Goal: Find specific page/section: Find specific page/section

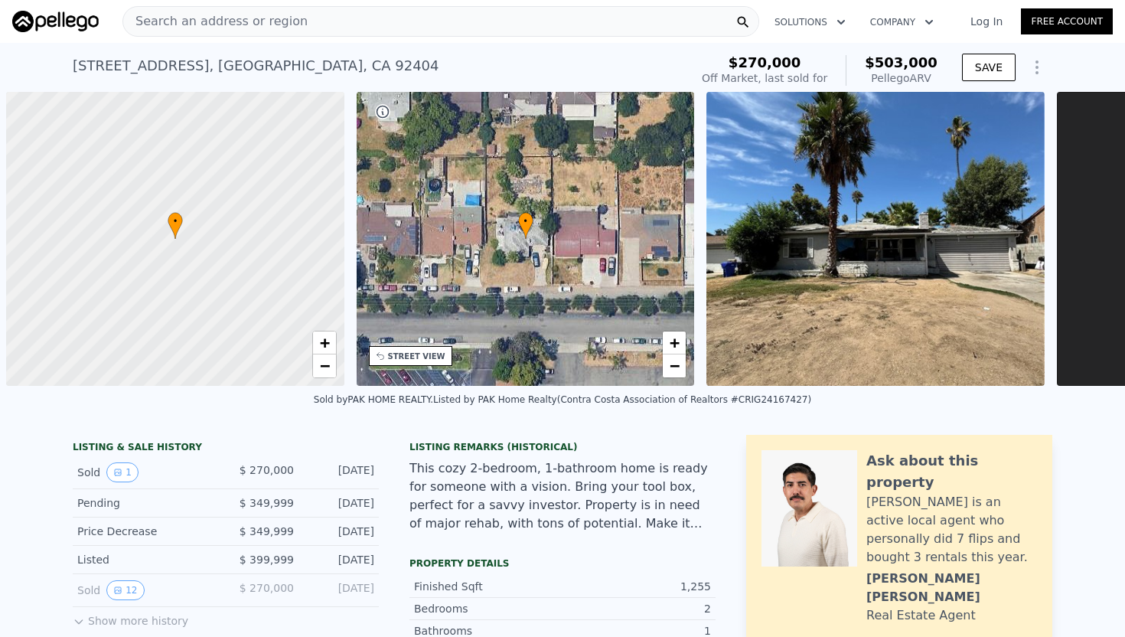
scroll to position [0, 6]
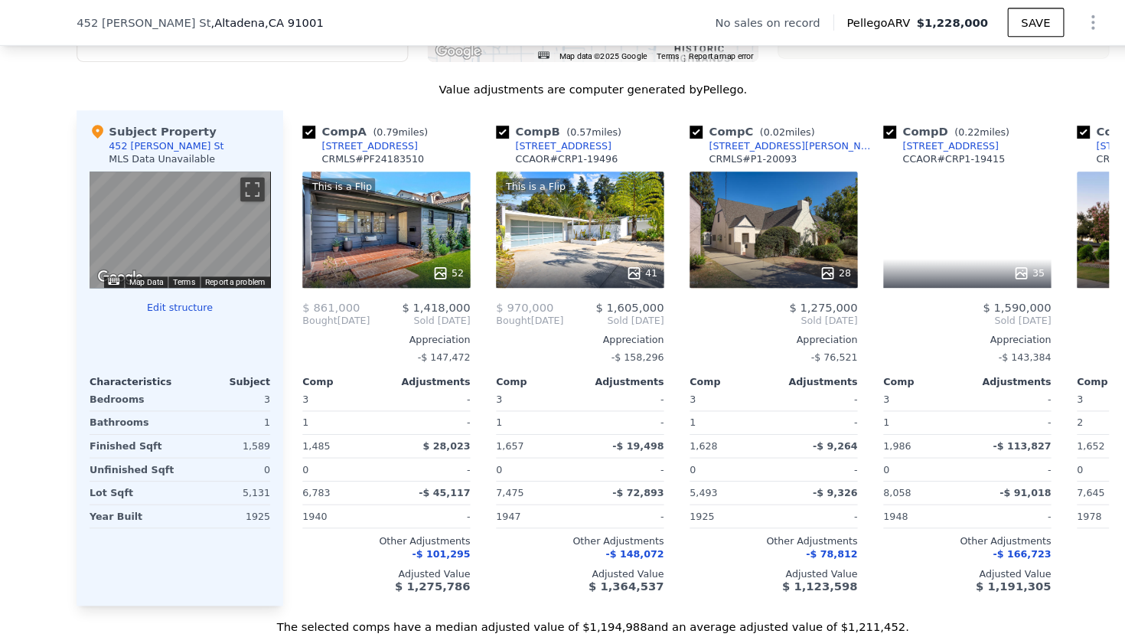
scroll to position [1429, 0]
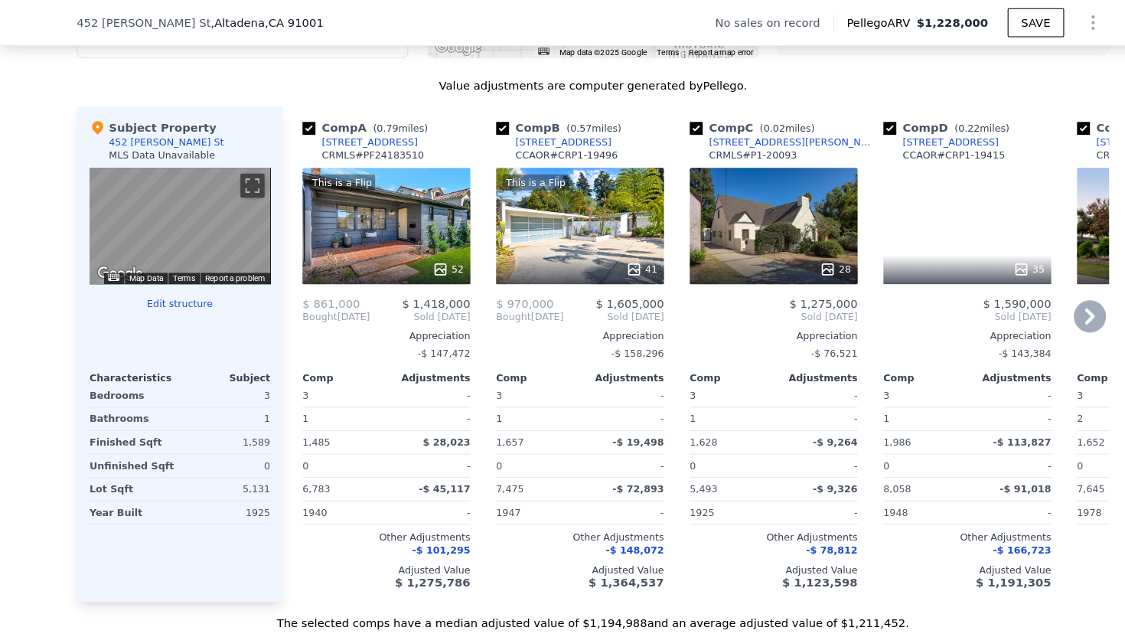
click at [693, 224] on div "28" at bounding box center [734, 214] width 159 height 110
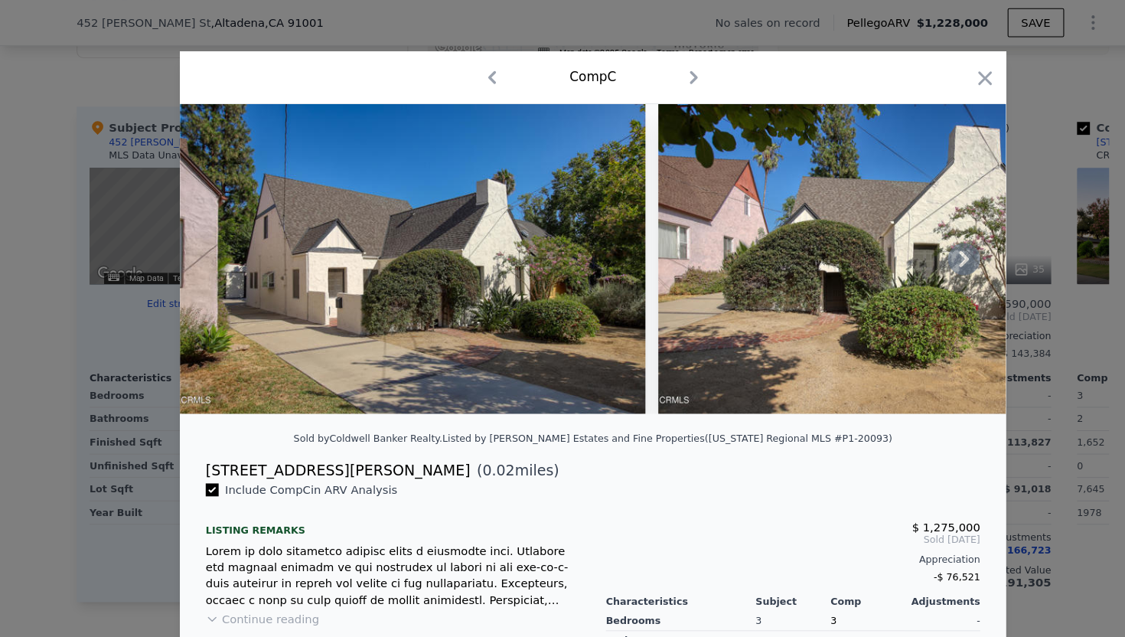
click at [909, 247] on icon at bounding box center [915, 245] width 31 height 31
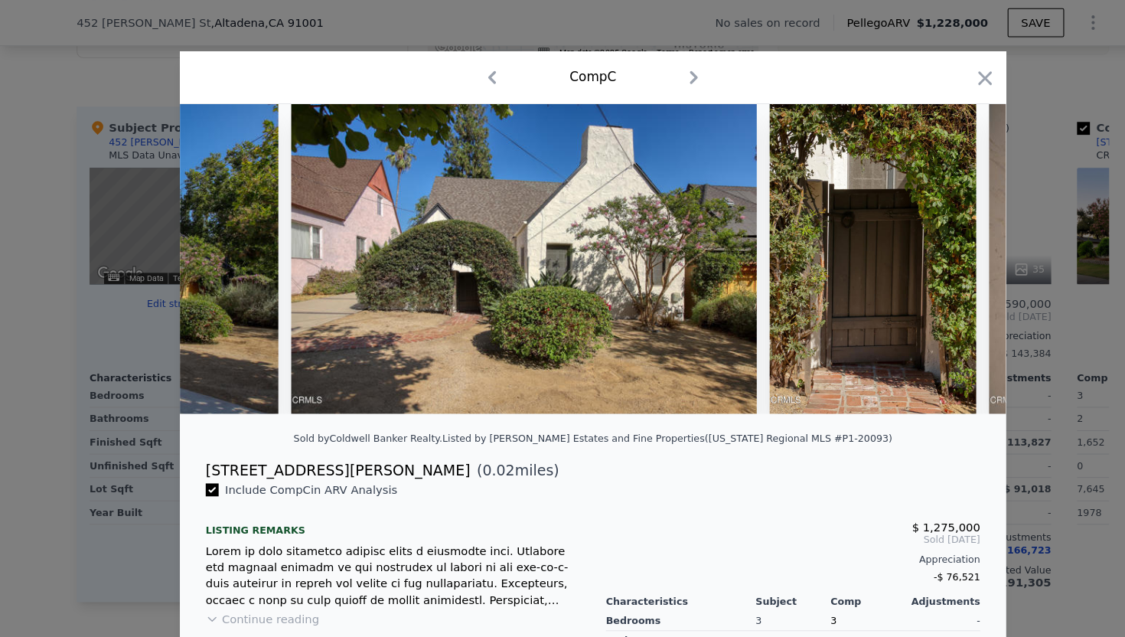
scroll to position [0, 367]
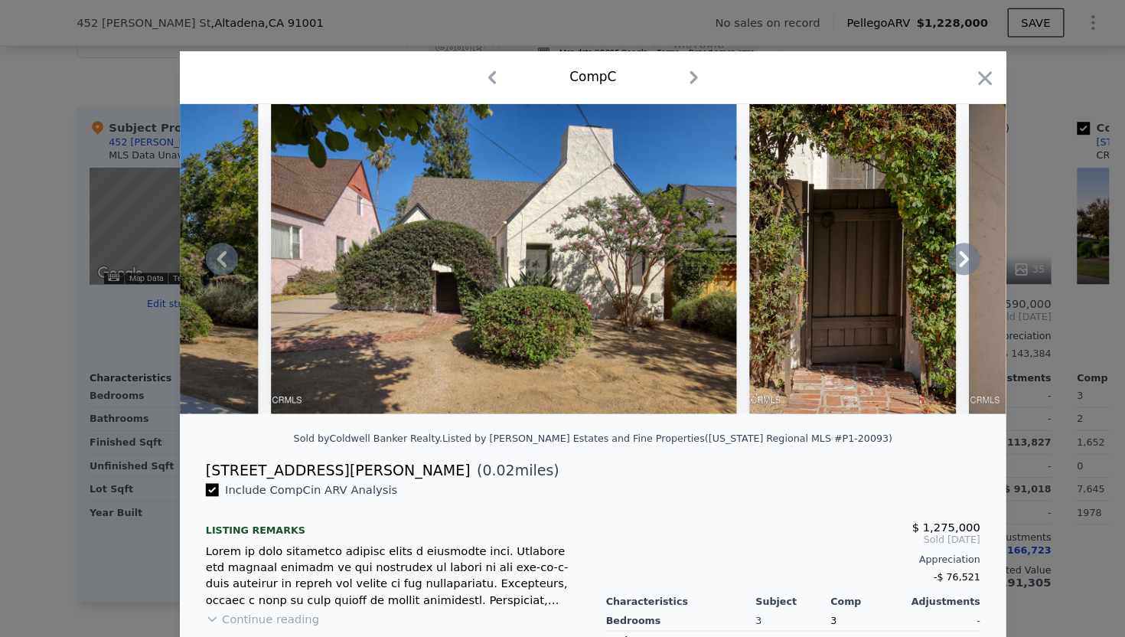
click at [210, 250] on icon at bounding box center [210, 245] width 9 height 15
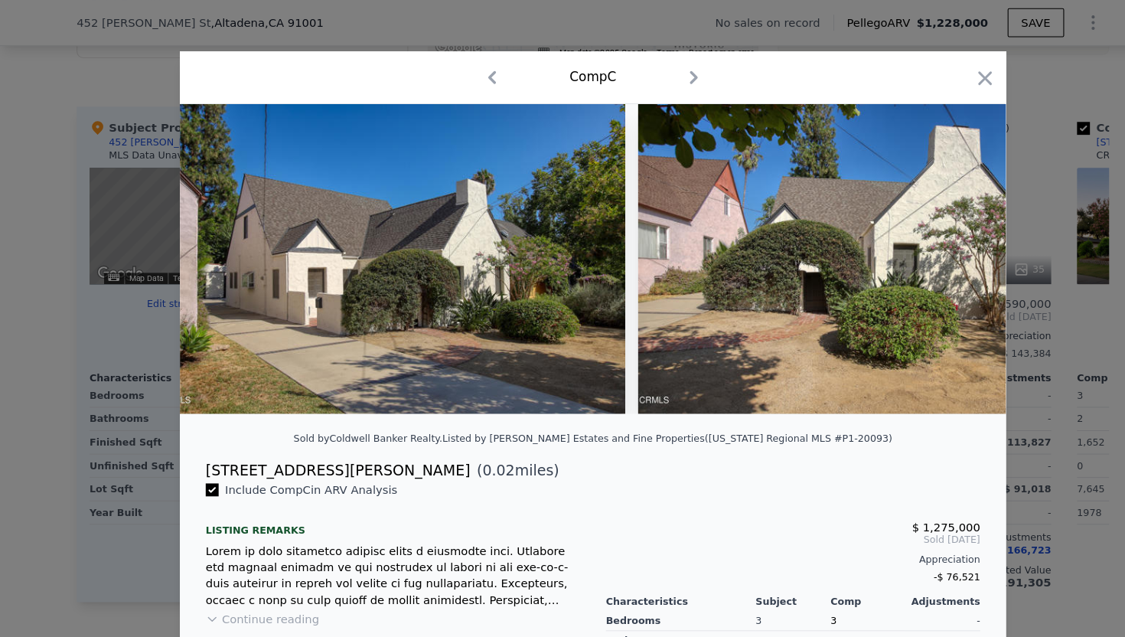
scroll to position [0, 0]
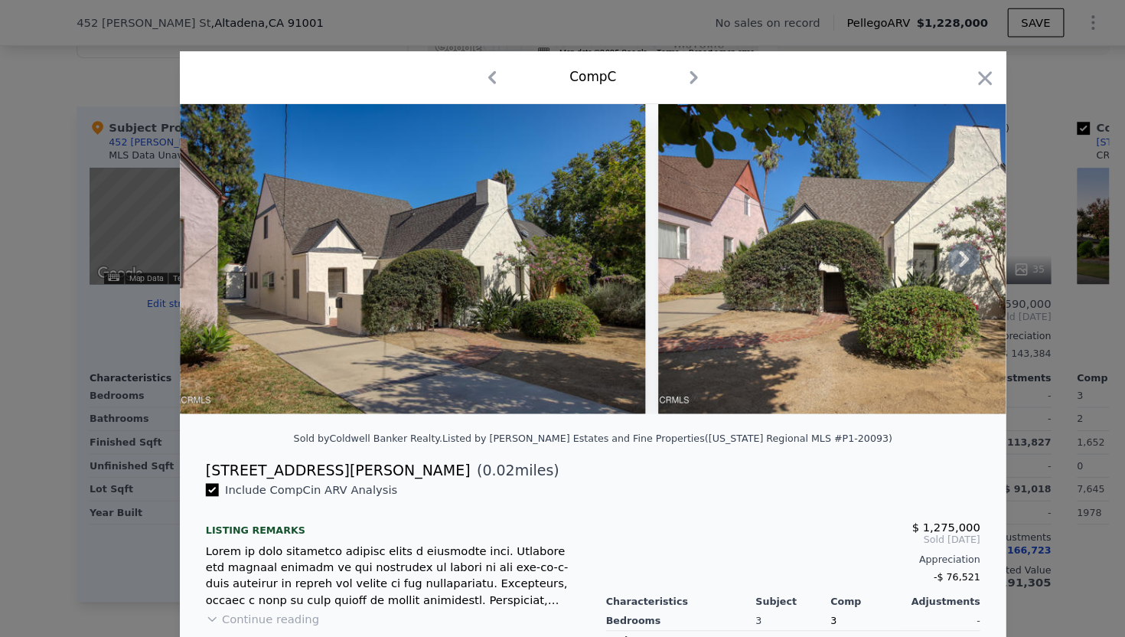
click at [918, 248] on icon at bounding box center [915, 245] width 31 height 31
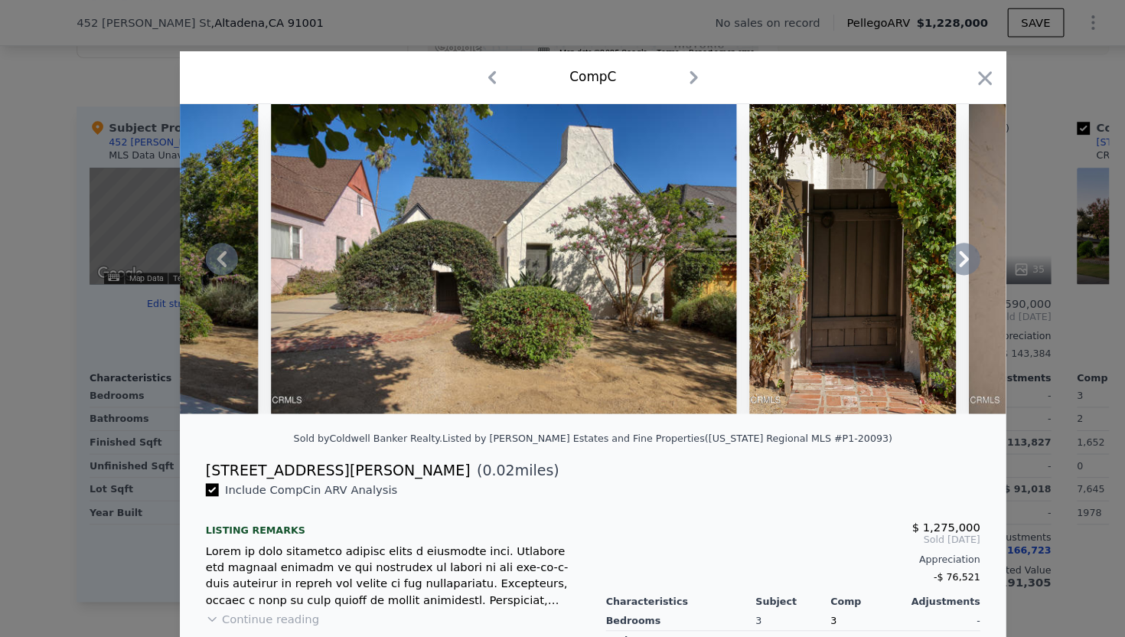
click at [918, 248] on icon at bounding box center [915, 245] width 31 height 31
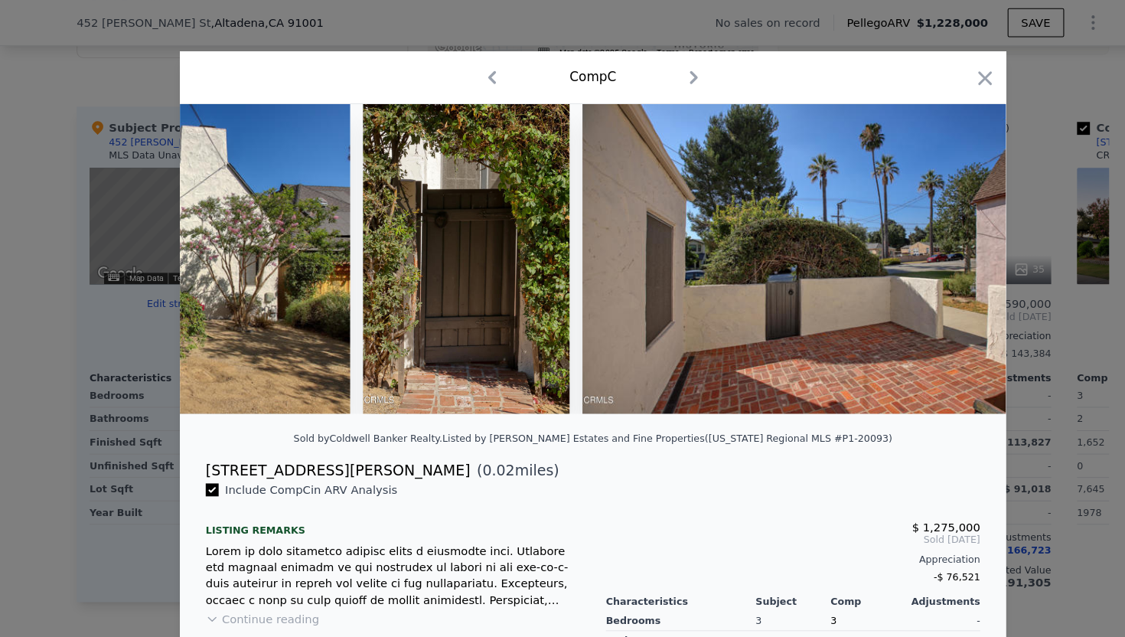
scroll to position [0, 735]
click at [918, 248] on icon at bounding box center [915, 245] width 31 height 31
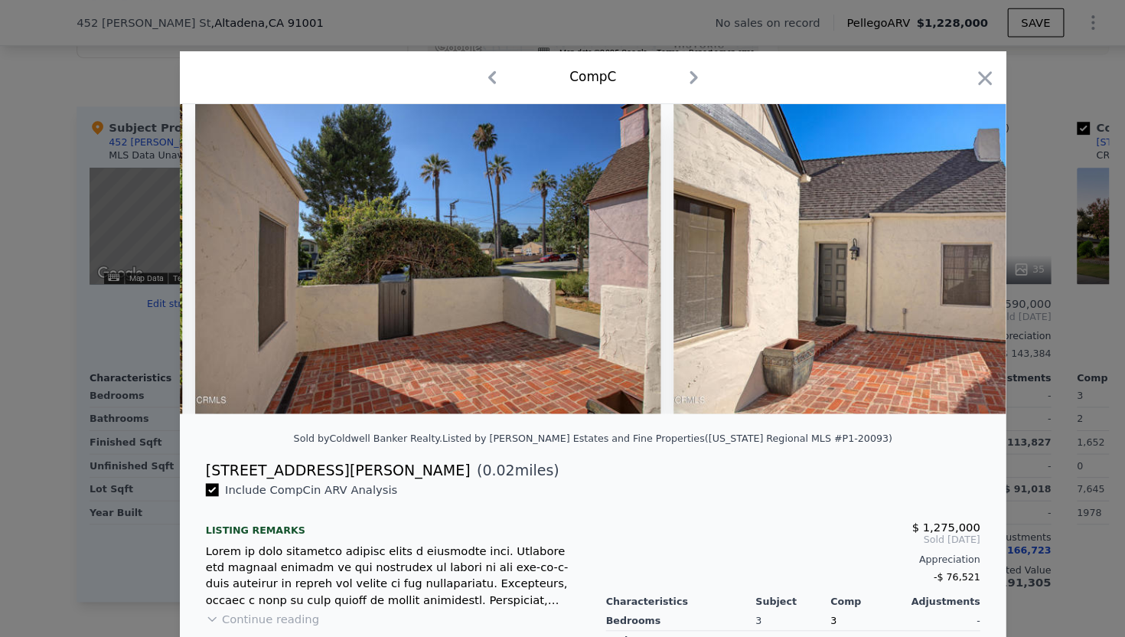
scroll to position [0, 1102]
click at [918, 248] on icon at bounding box center [915, 245] width 31 height 31
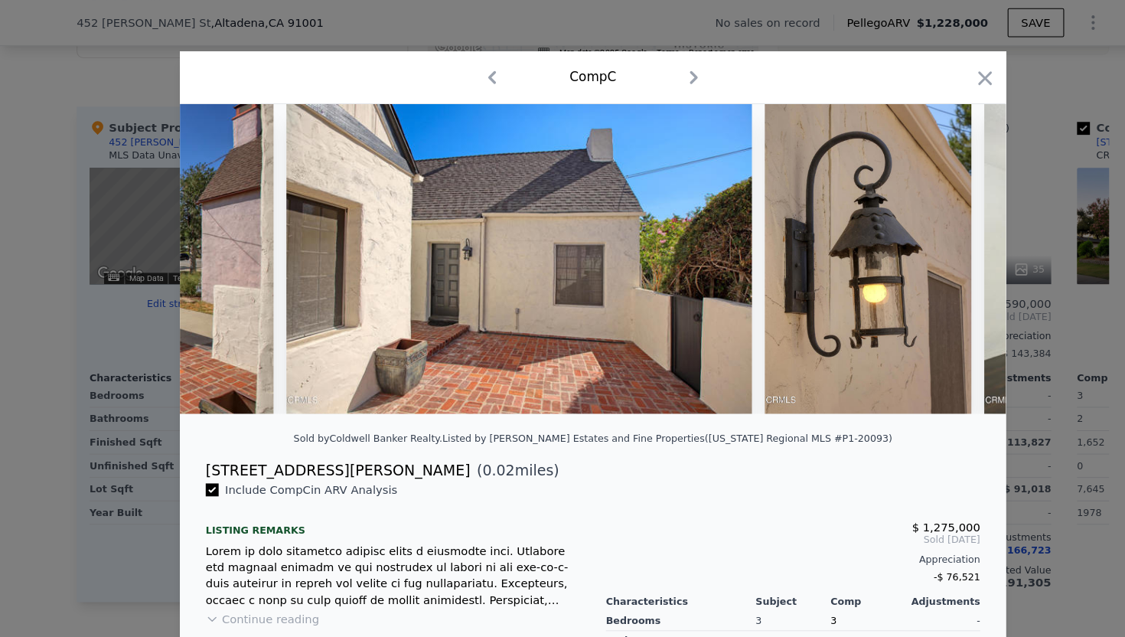
scroll to position [0, 1470]
click at [913, 250] on icon at bounding box center [914, 245] width 9 height 15
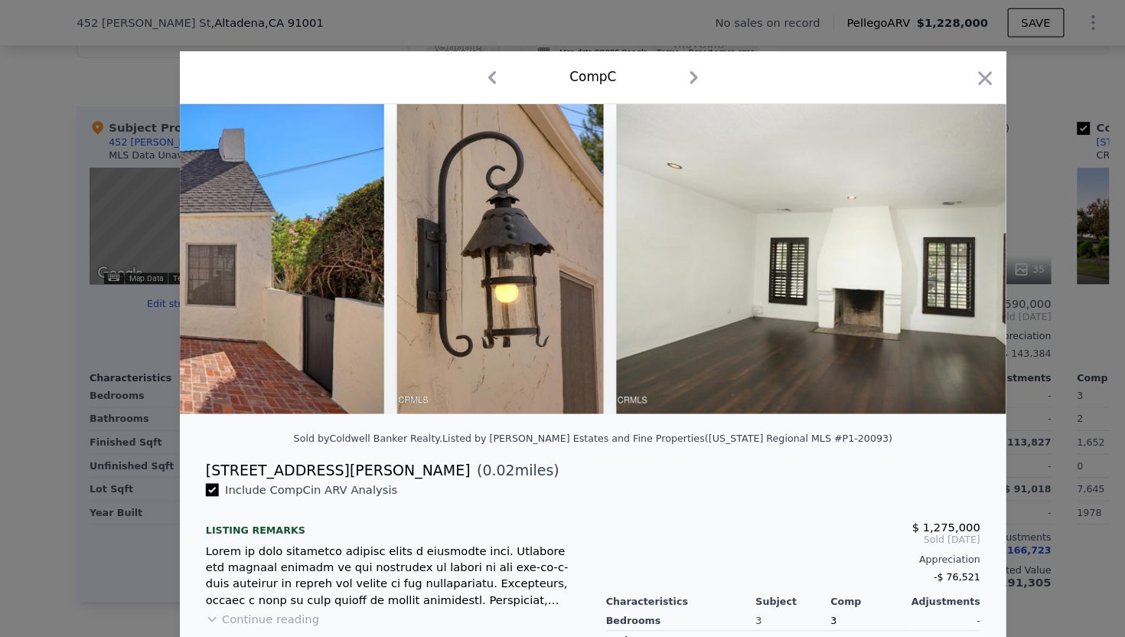
scroll to position [0, 1837]
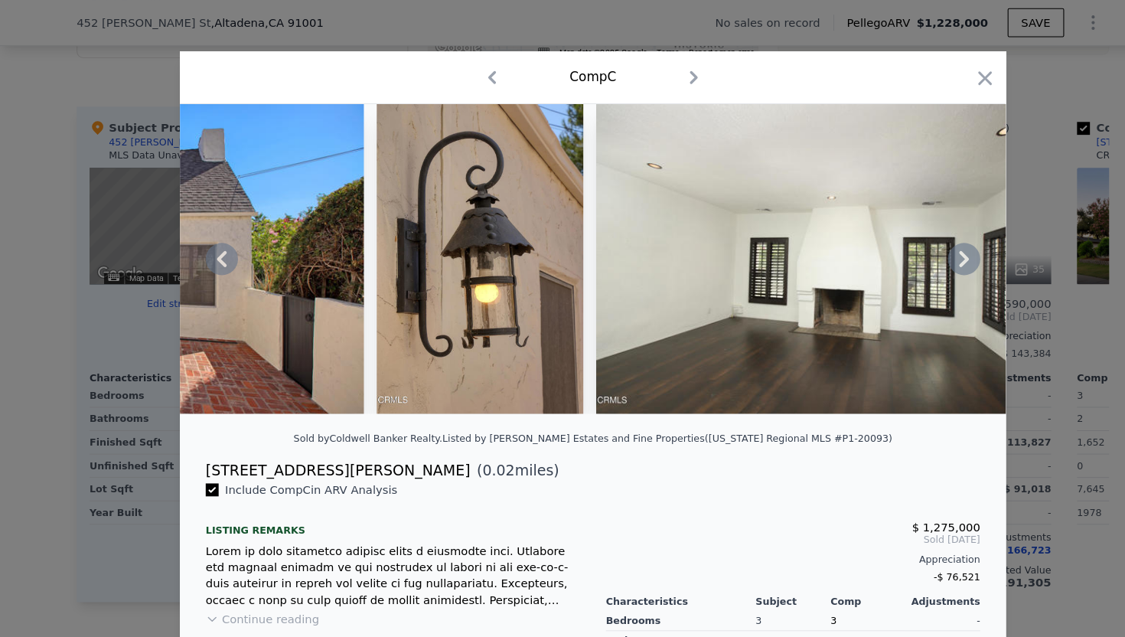
click at [915, 247] on icon at bounding box center [914, 245] width 9 height 15
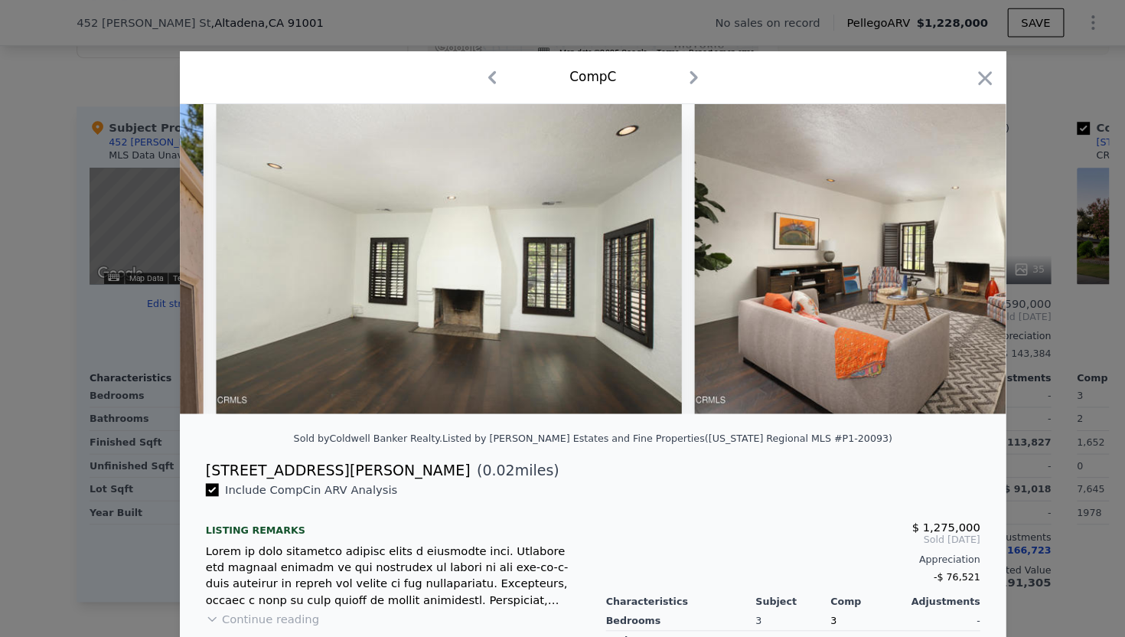
scroll to position [0, 2205]
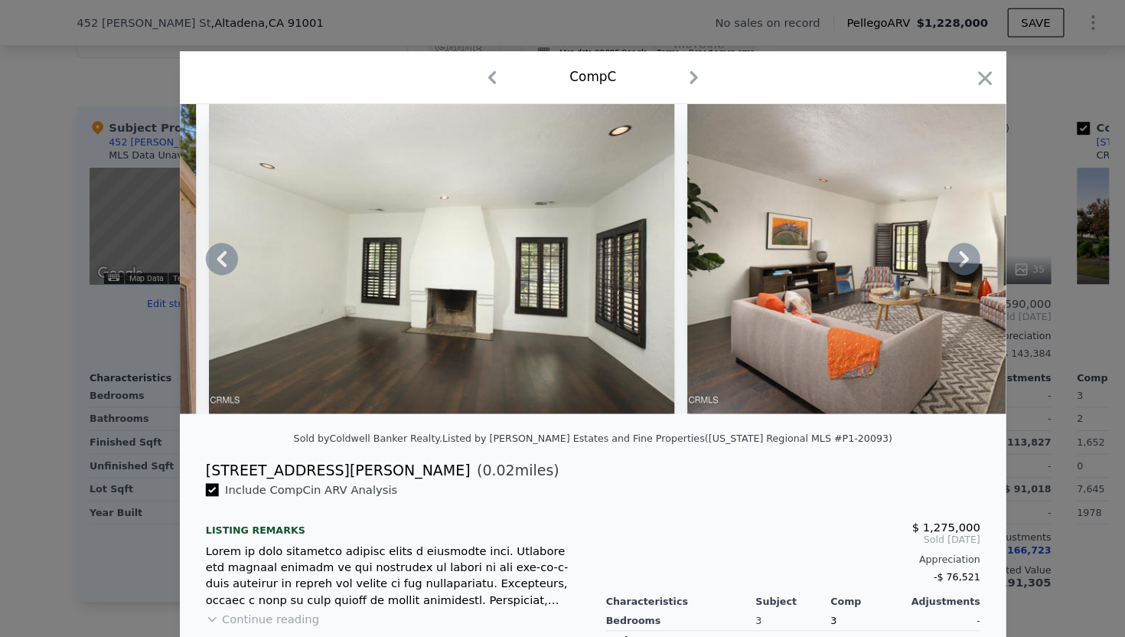
click at [912, 247] on icon at bounding box center [915, 245] width 31 height 31
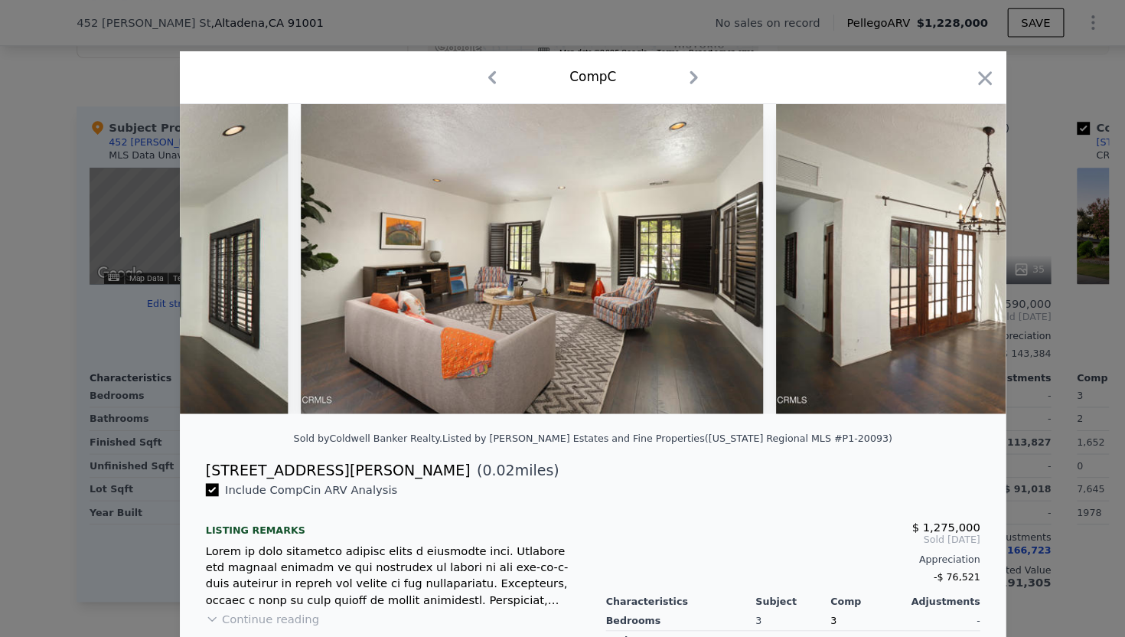
scroll to position [0, 2572]
click at [912, 247] on icon at bounding box center [915, 245] width 31 height 31
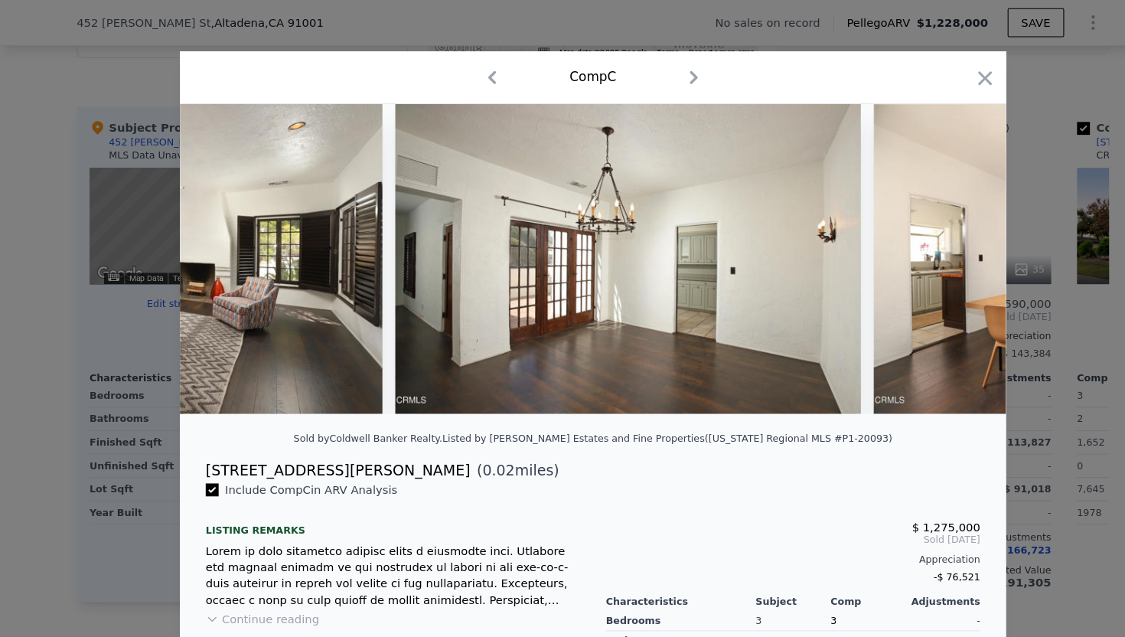
scroll to position [0, 2940]
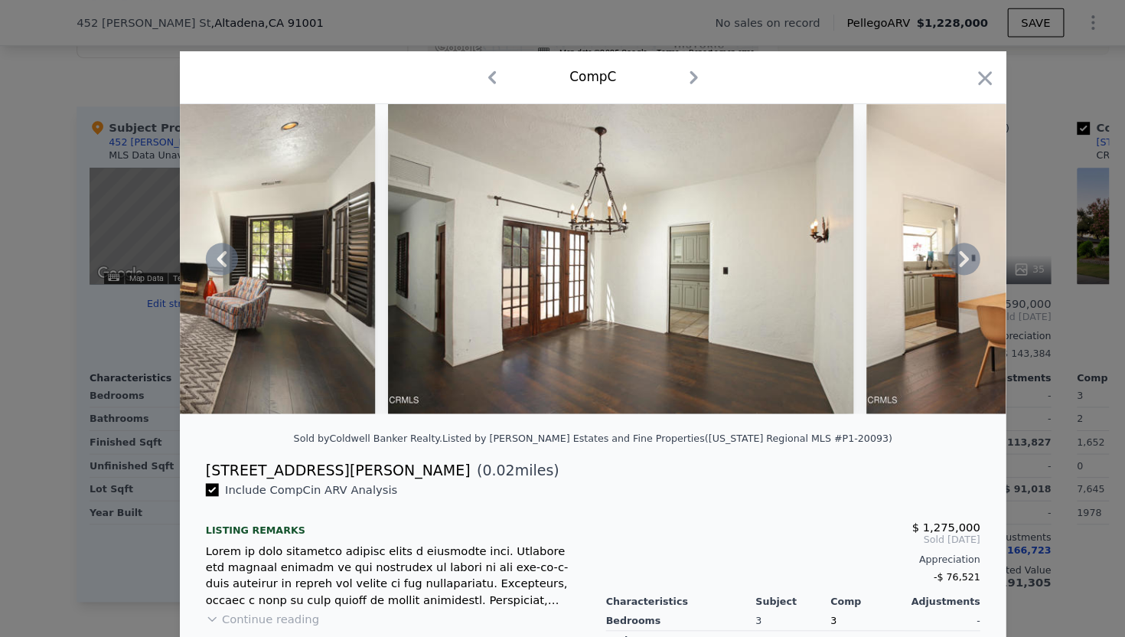
click at [913, 247] on icon at bounding box center [915, 245] width 31 height 31
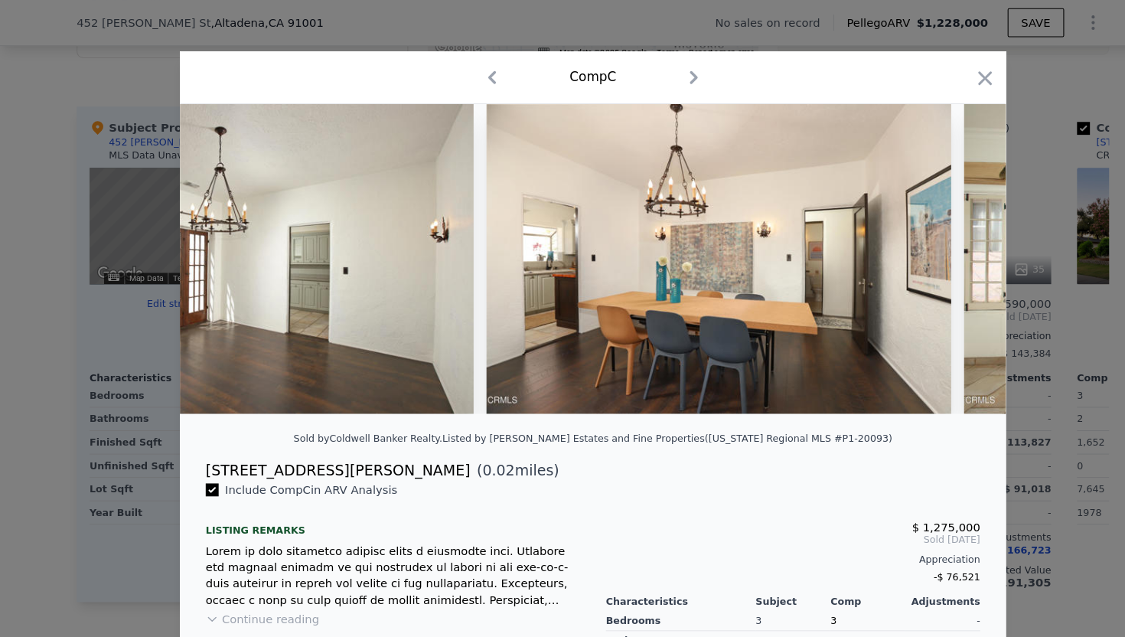
scroll to position [0, 3307]
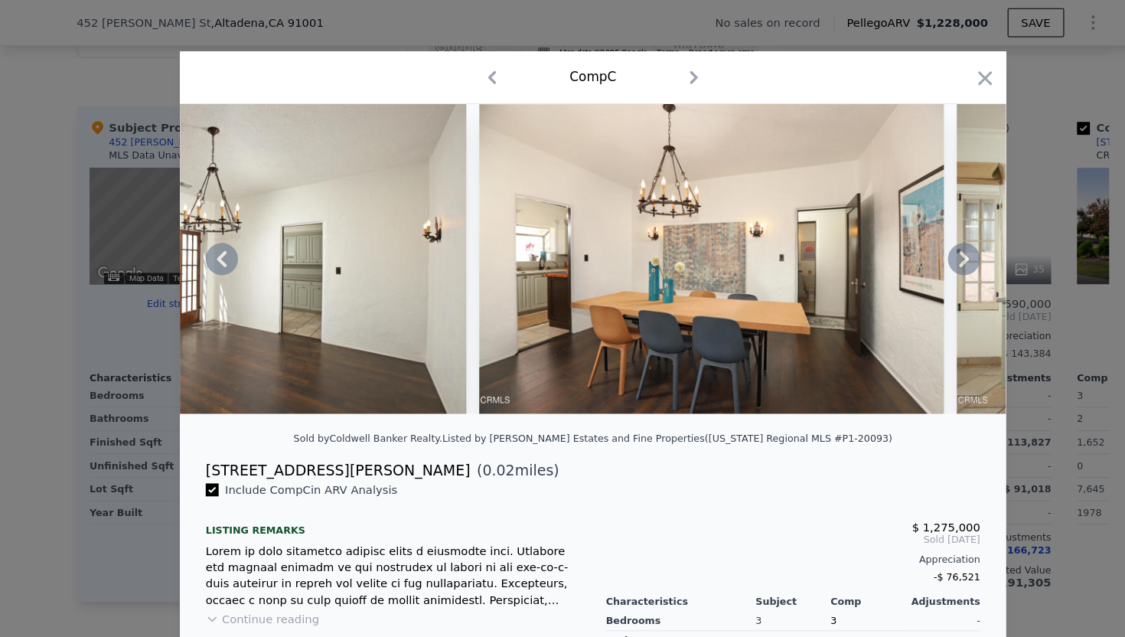
click at [913, 247] on icon at bounding box center [915, 245] width 31 height 31
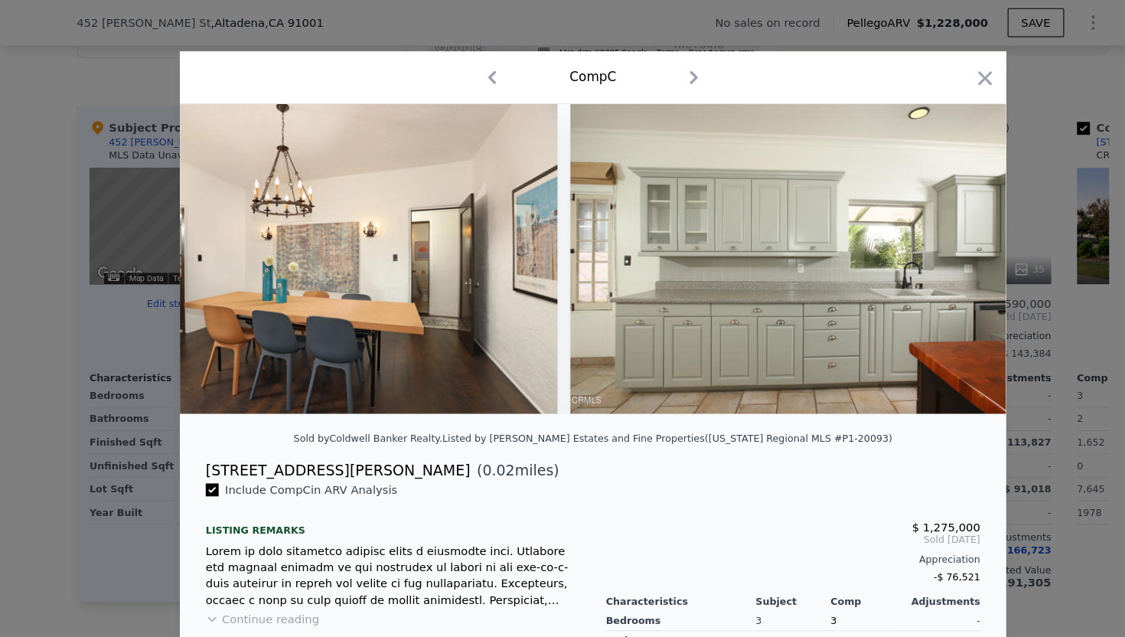
scroll to position [0, 3675]
click at [913, 247] on icon at bounding box center [915, 245] width 31 height 31
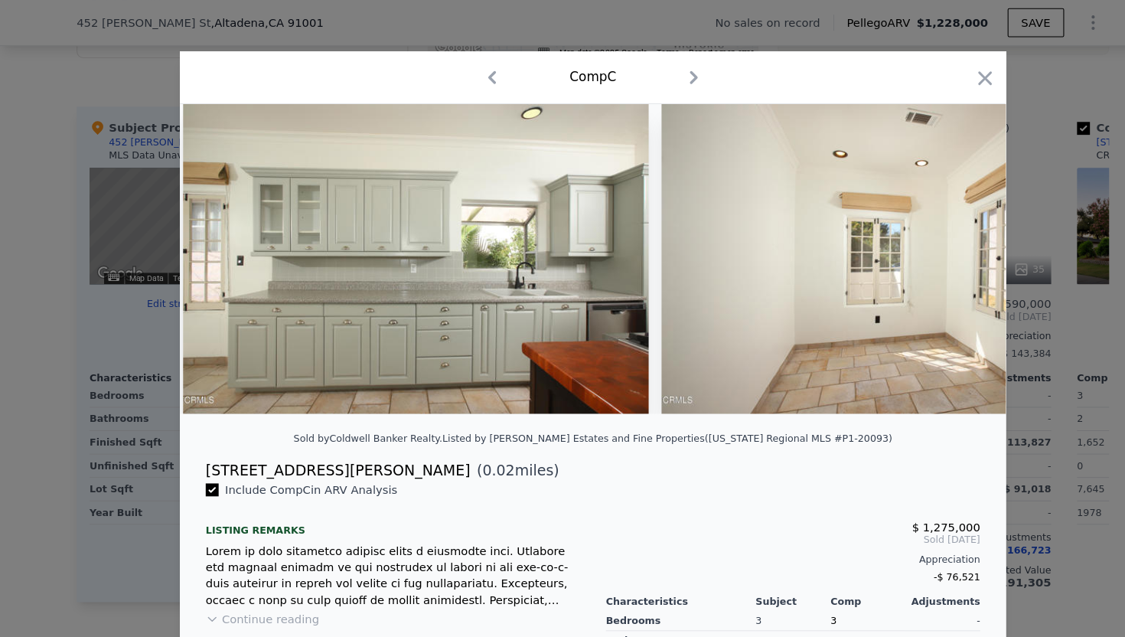
scroll to position [0, 4042]
click at [913, 247] on icon at bounding box center [915, 245] width 31 height 31
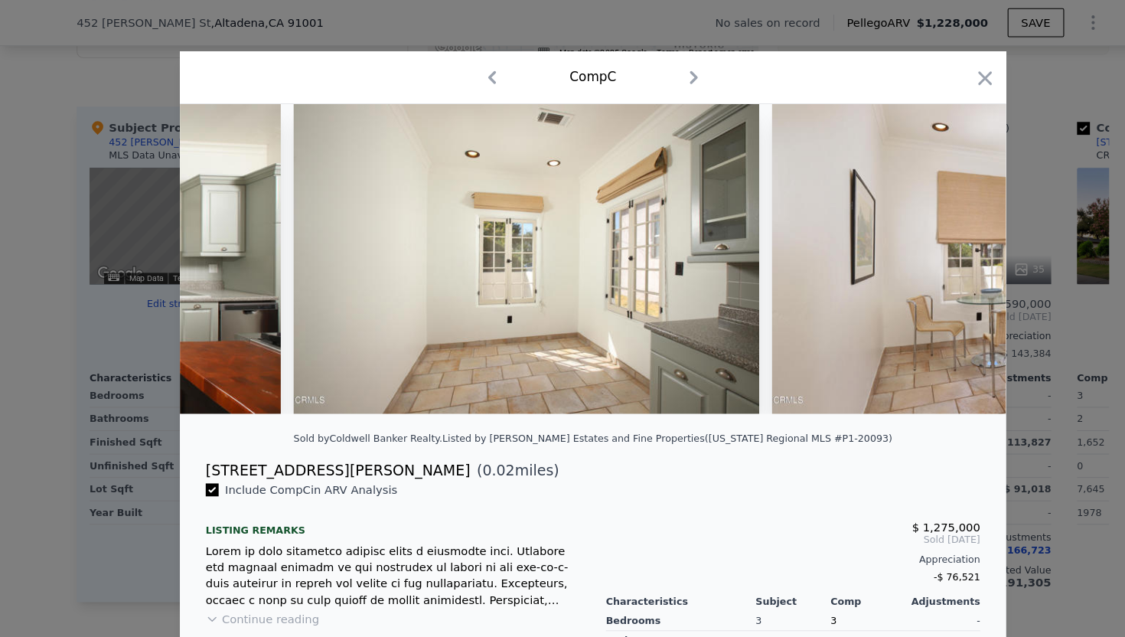
scroll to position [0, 4410]
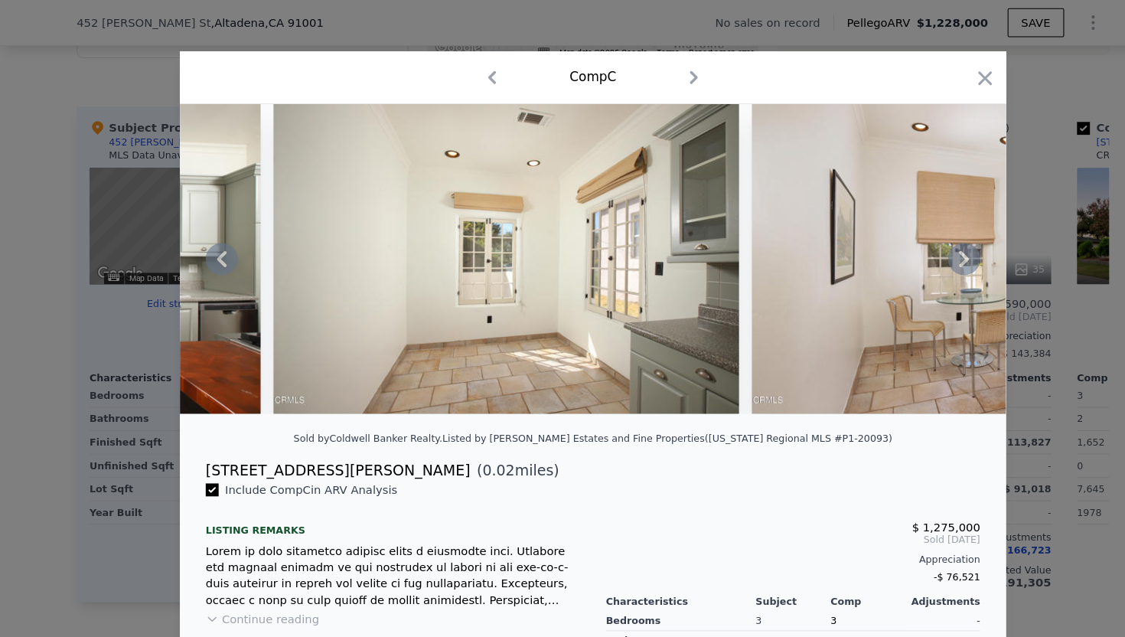
click at [913, 247] on icon at bounding box center [915, 245] width 31 height 31
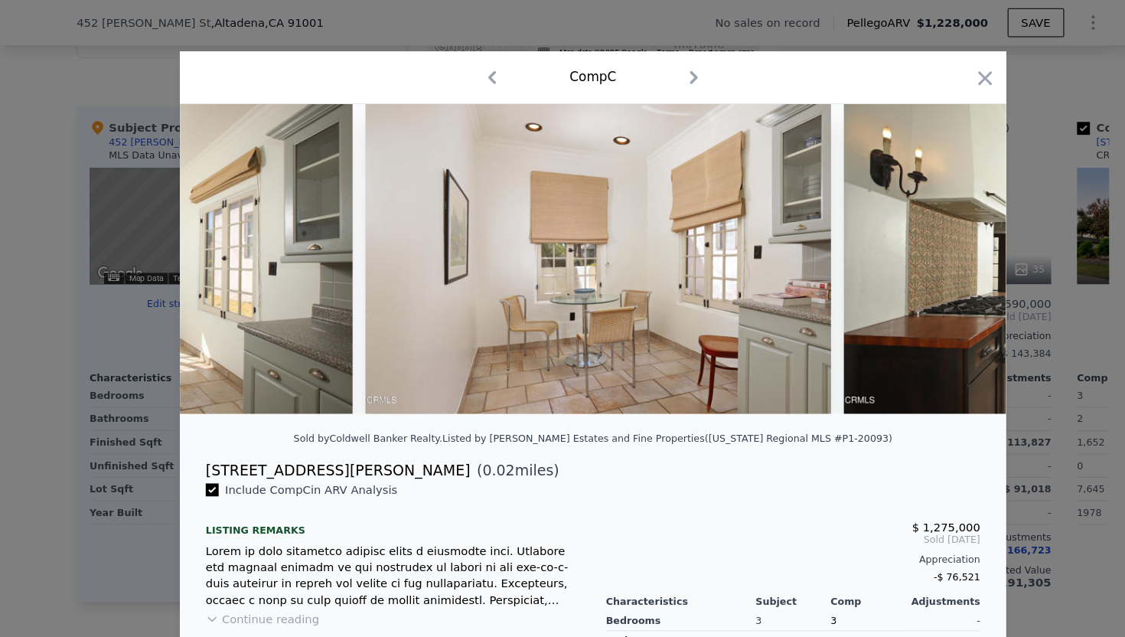
scroll to position [0, 4777]
click at [913, 247] on icon at bounding box center [915, 245] width 31 height 31
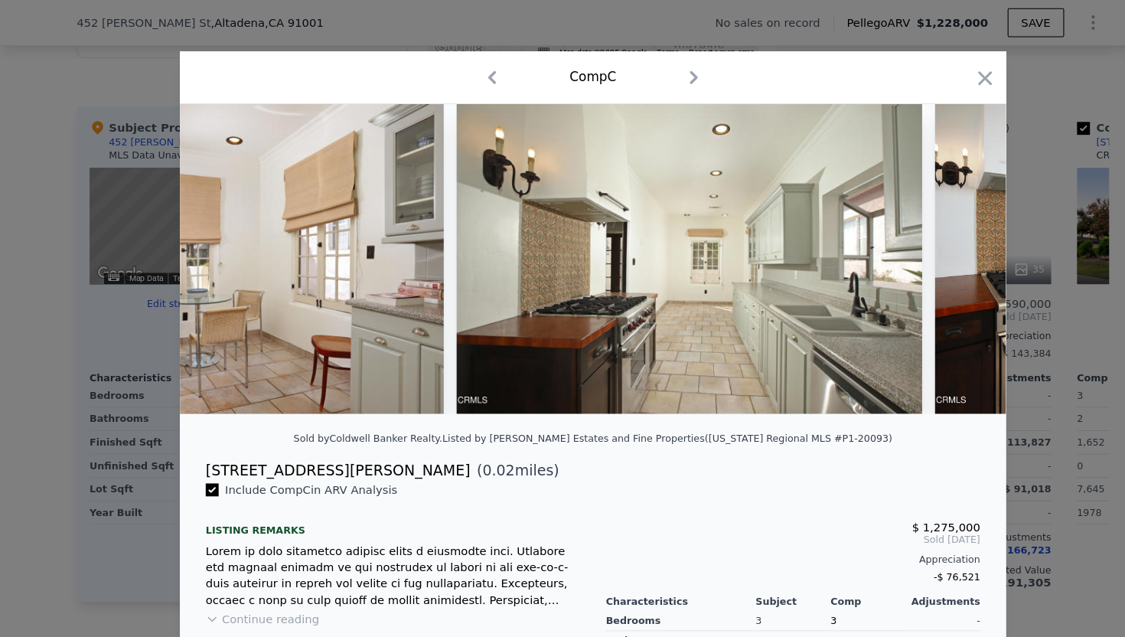
scroll to position [0, 5145]
click at [913, 247] on icon at bounding box center [915, 245] width 31 height 31
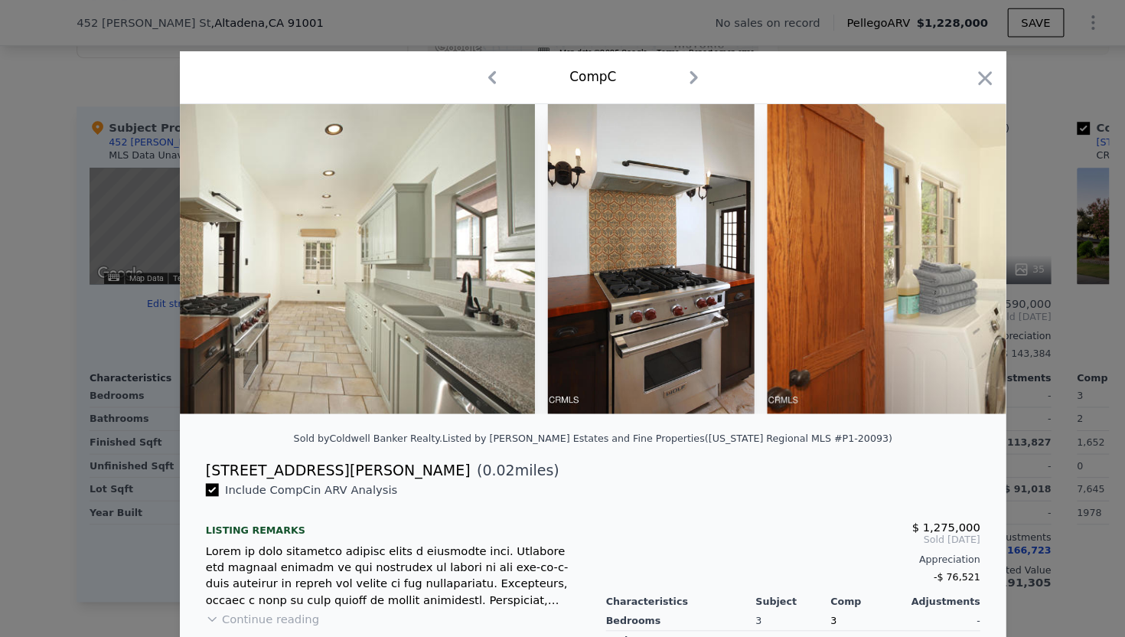
scroll to position [0, 5512]
click at [913, 247] on icon at bounding box center [915, 245] width 31 height 31
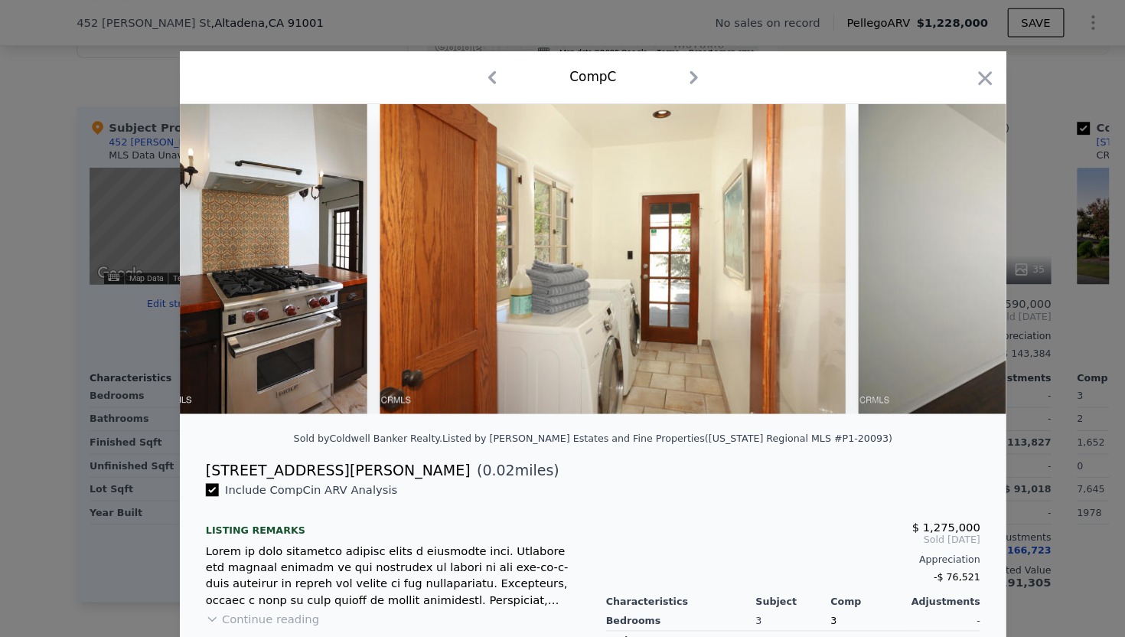
scroll to position [0, 5880]
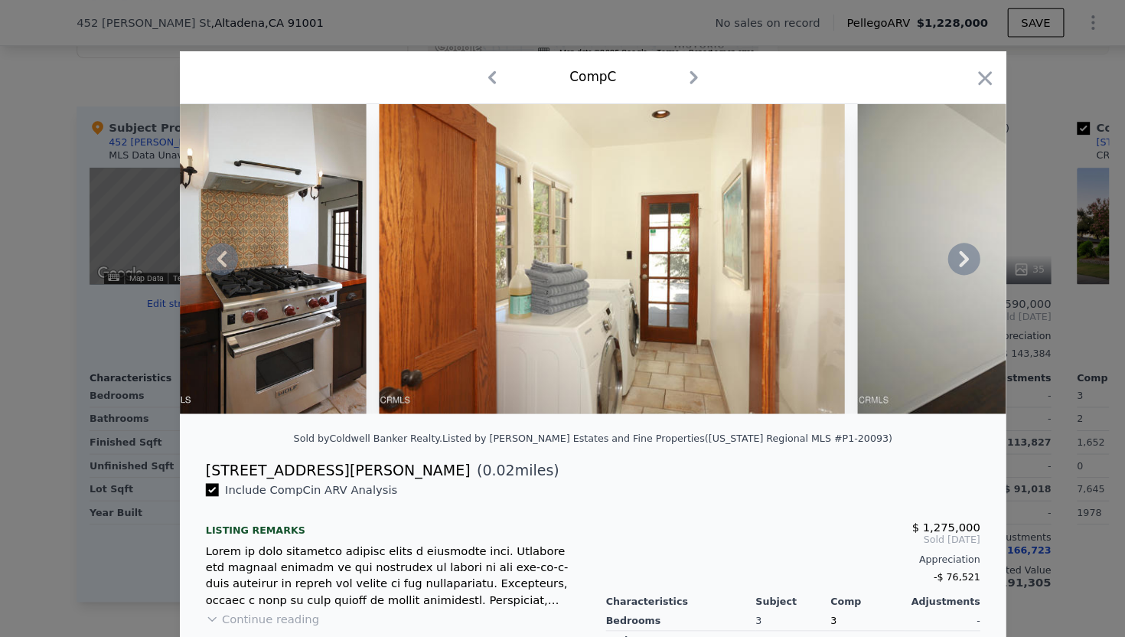
click at [913, 247] on icon at bounding box center [915, 245] width 31 height 31
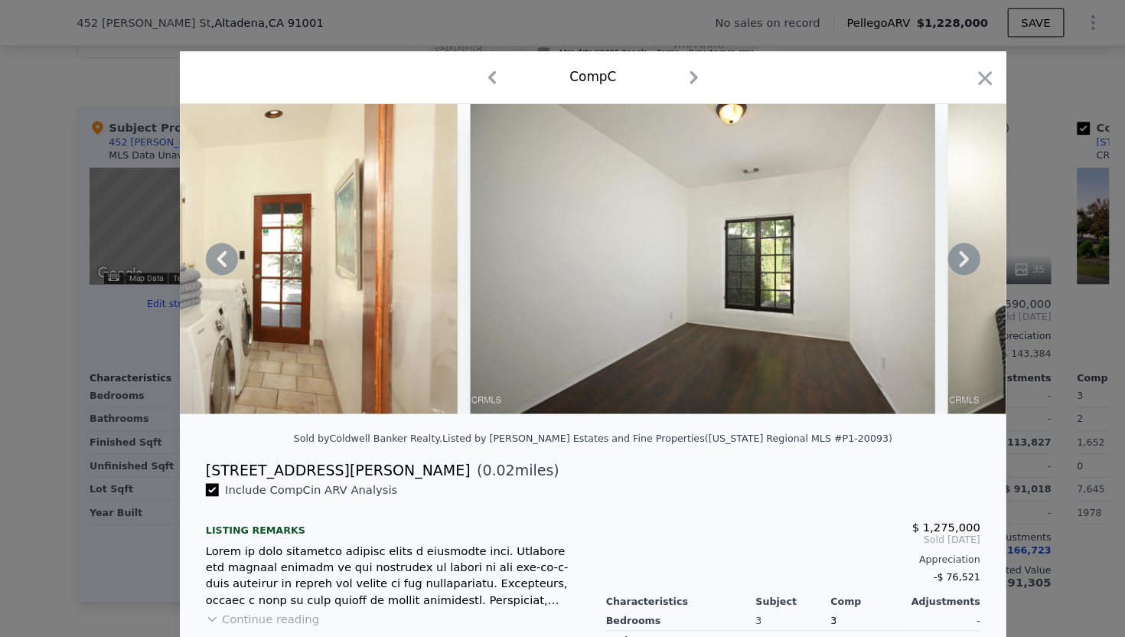
click at [913, 247] on icon at bounding box center [915, 245] width 31 height 31
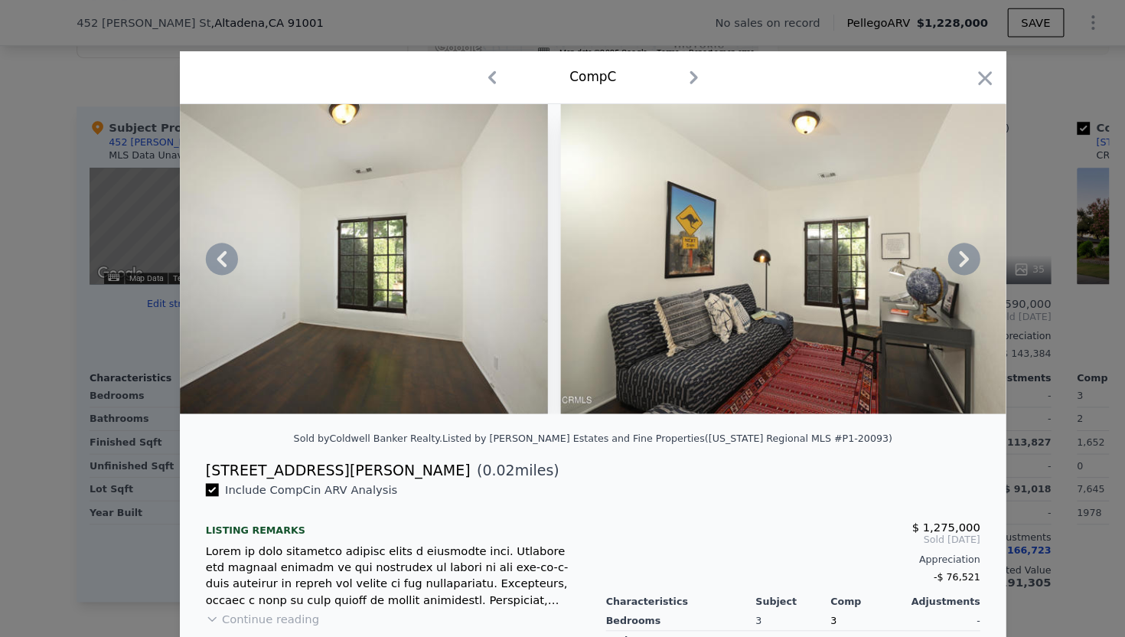
click at [913, 247] on icon at bounding box center [915, 245] width 31 height 31
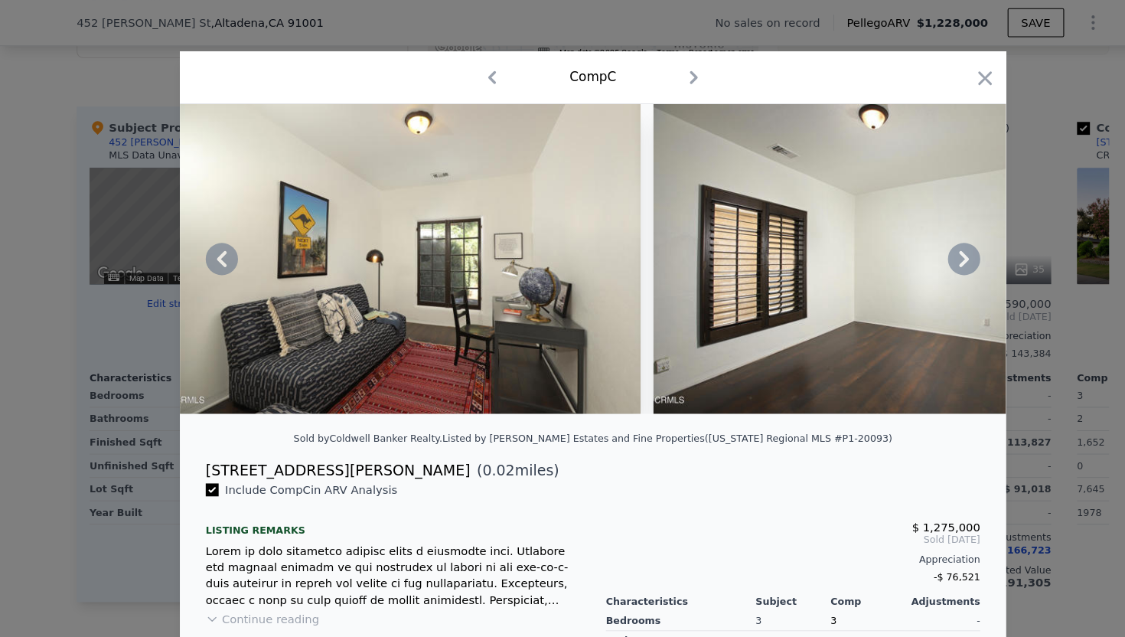
click at [913, 247] on icon at bounding box center [915, 245] width 31 height 31
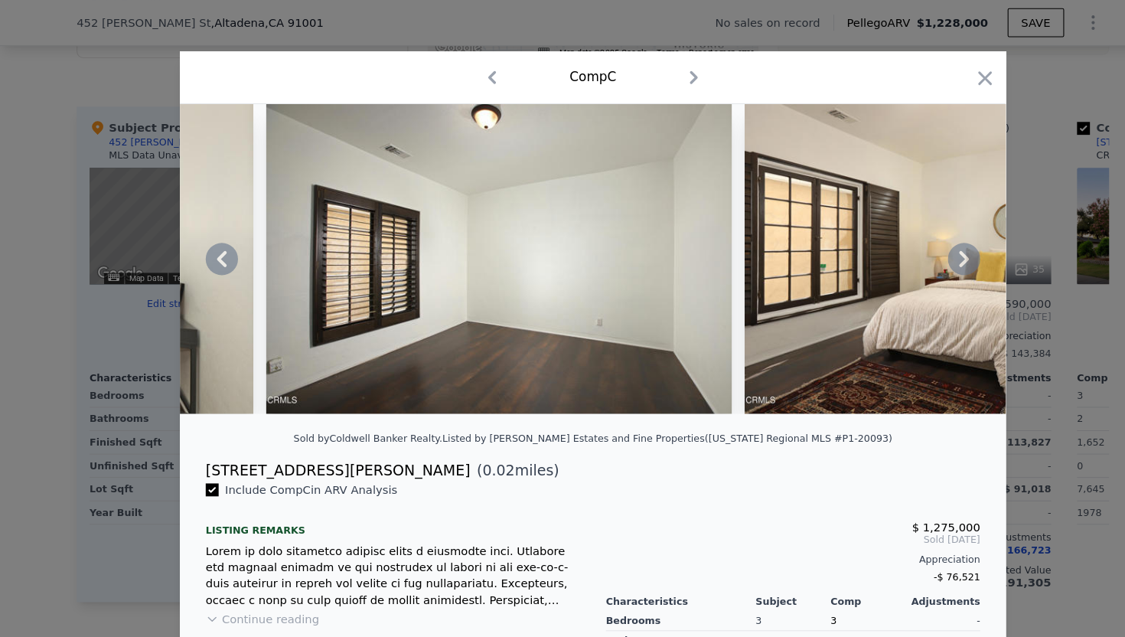
click at [913, 247] on icon at bounding box center [915, 245] width 31 height 31
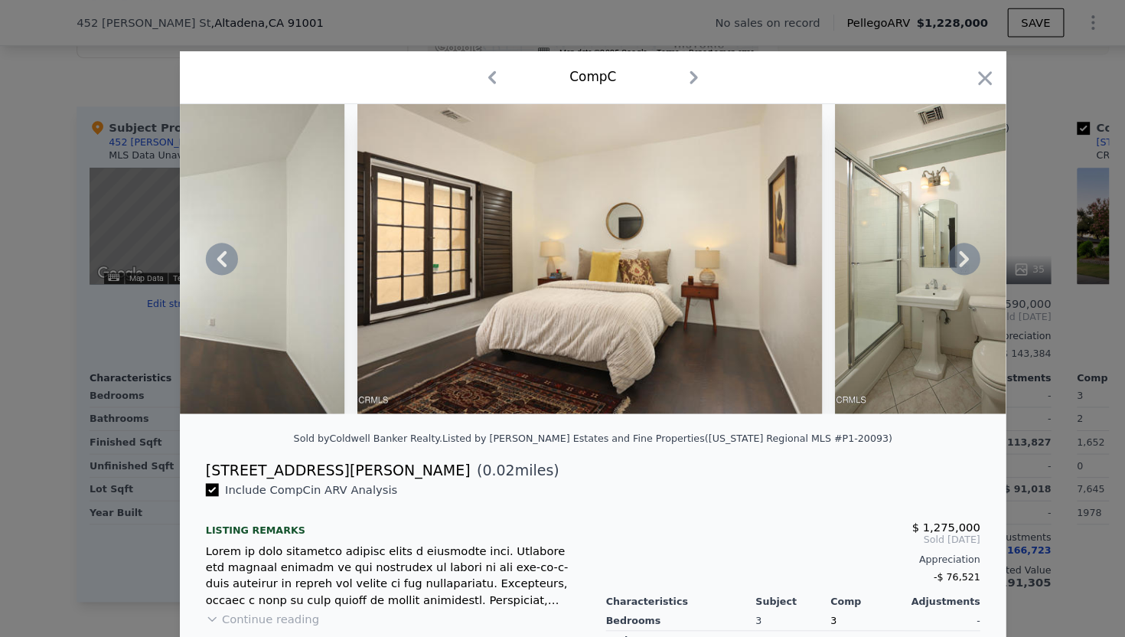
click at [913, 247] on icon at bounding box center [915, 245] width 31 height 31
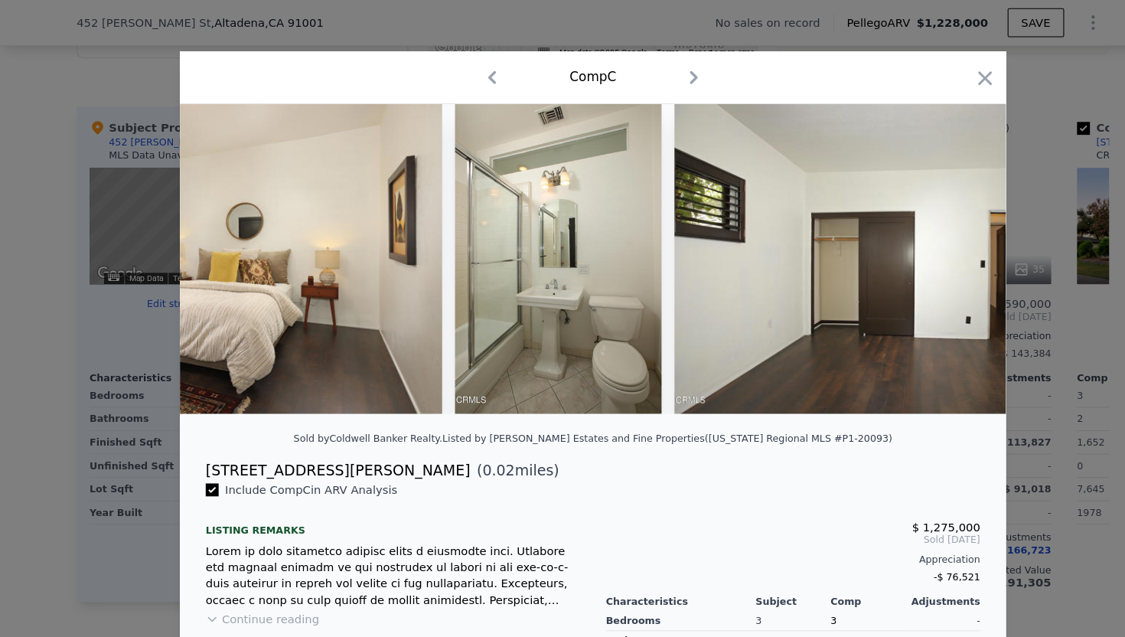
scroll to position [0, 8084]
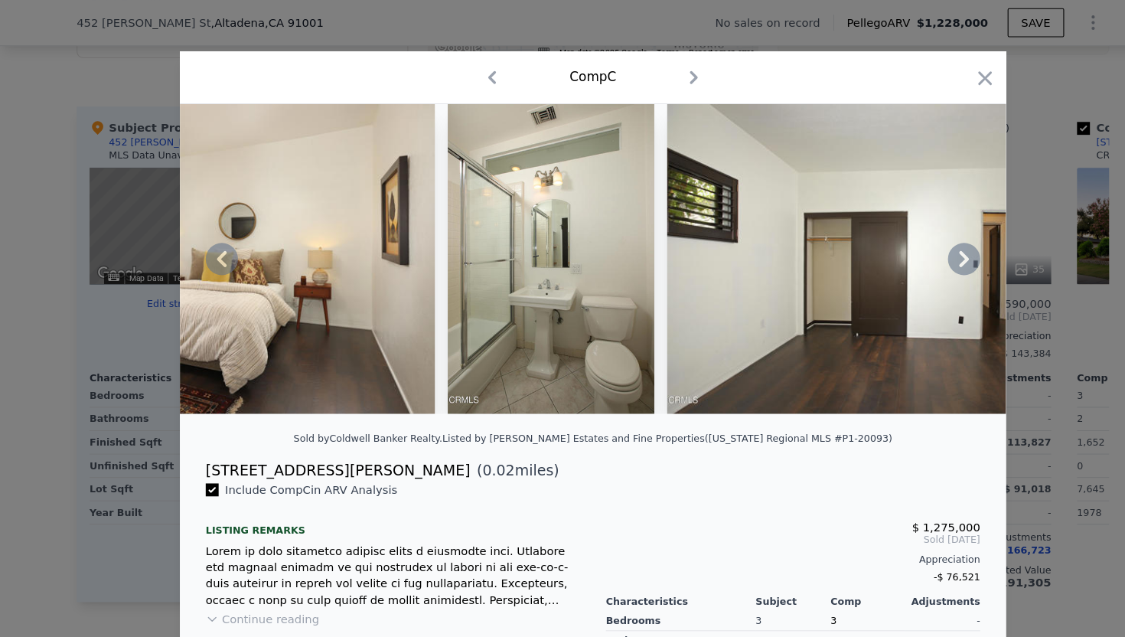
click at [913, 248] on icon at bounding box center [915, 245] width 31 height 31
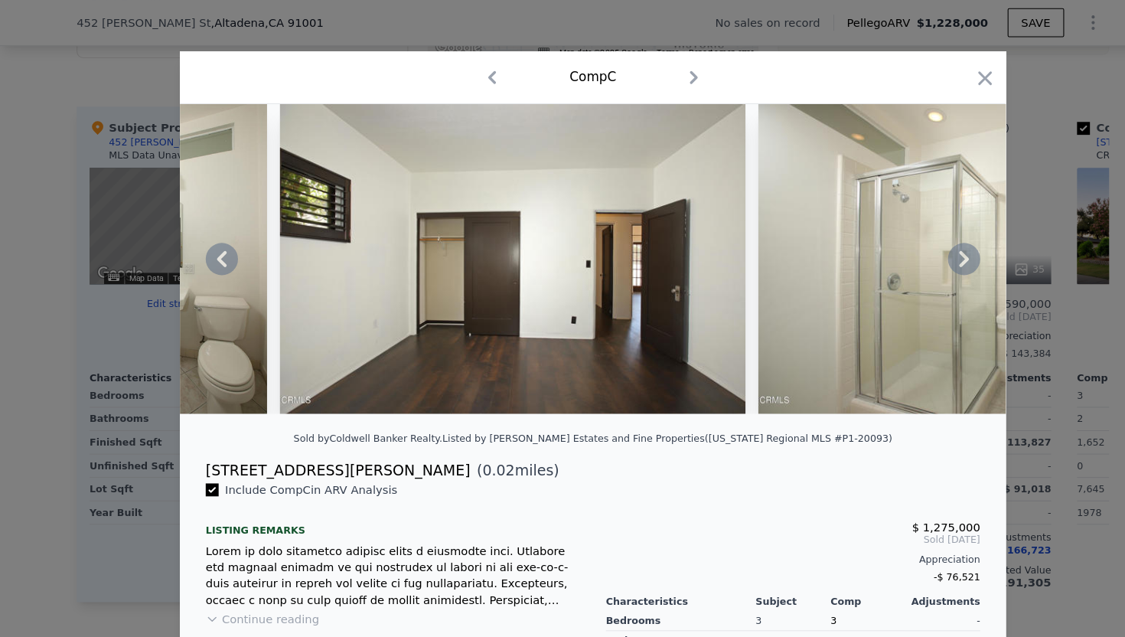
click at [913, 248] on icon at bounding box center [915, 245] width 31 height 31
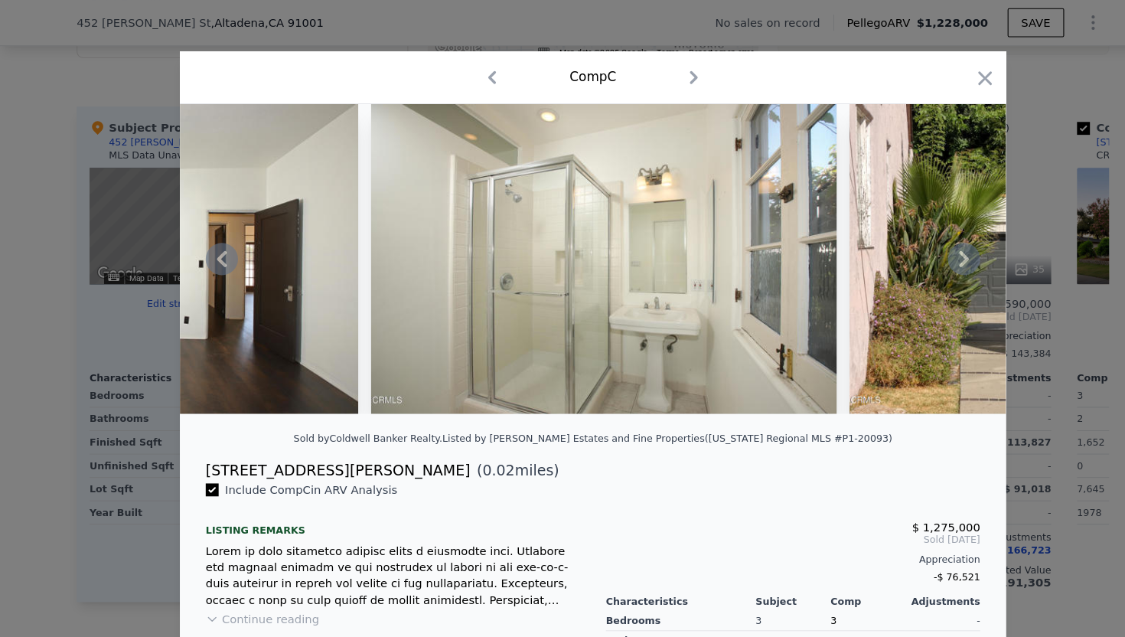
click at [913, 248] on icon at bounding box center [914, 245] width 9 height 15
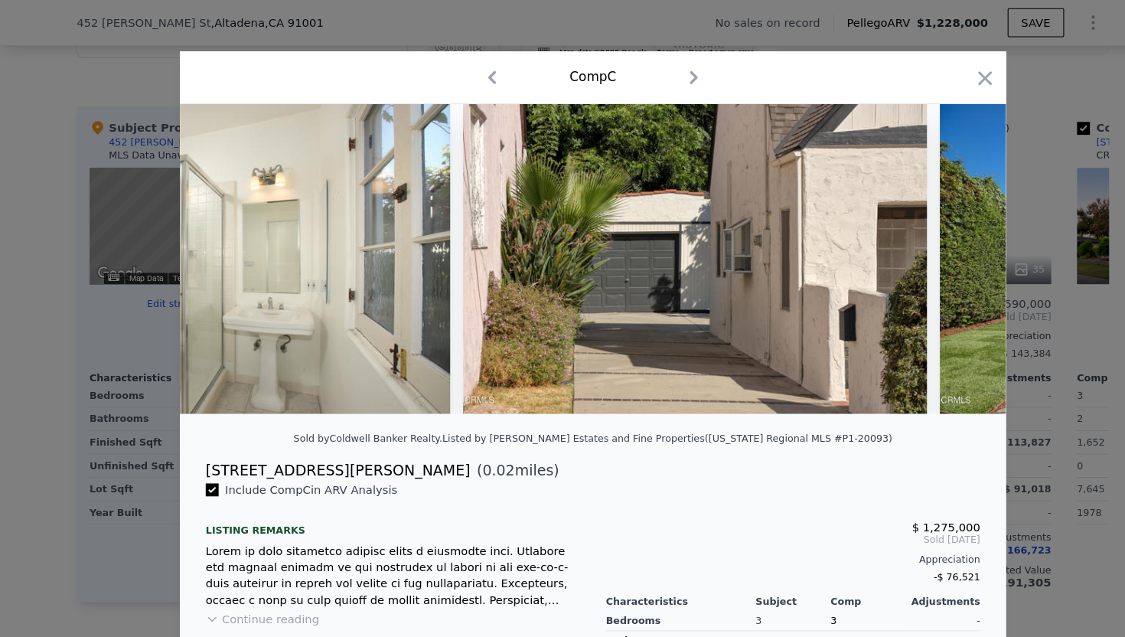
scroll to position [0, 9187]
click at [913, 248] on icon at bounding box center [914, 245] width 9 height 15
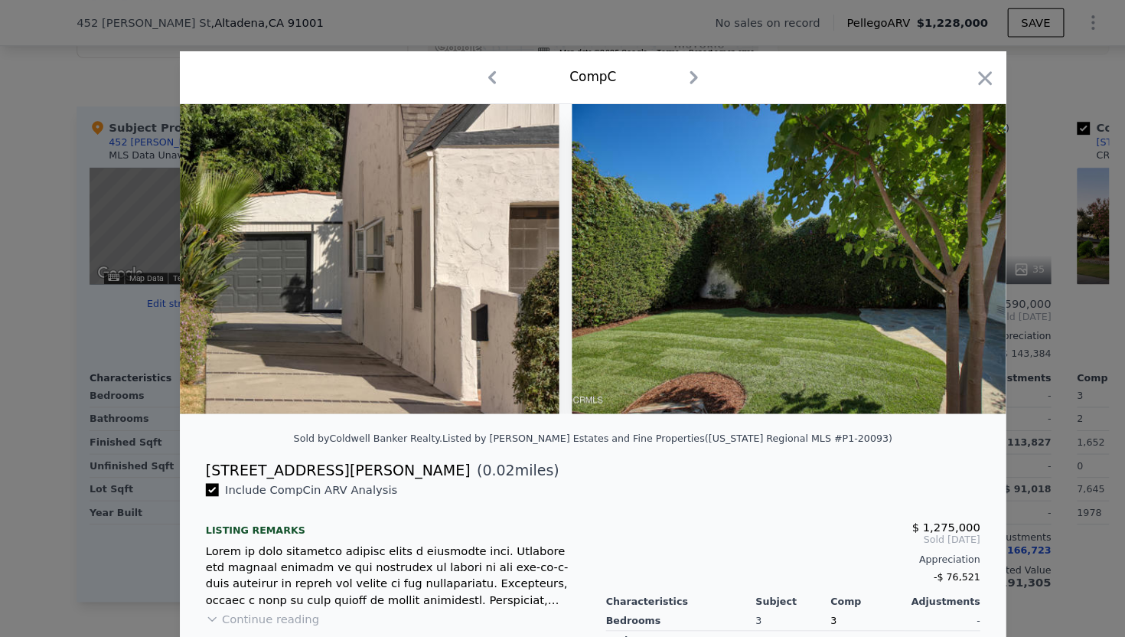
scroll to position [0, 9554]
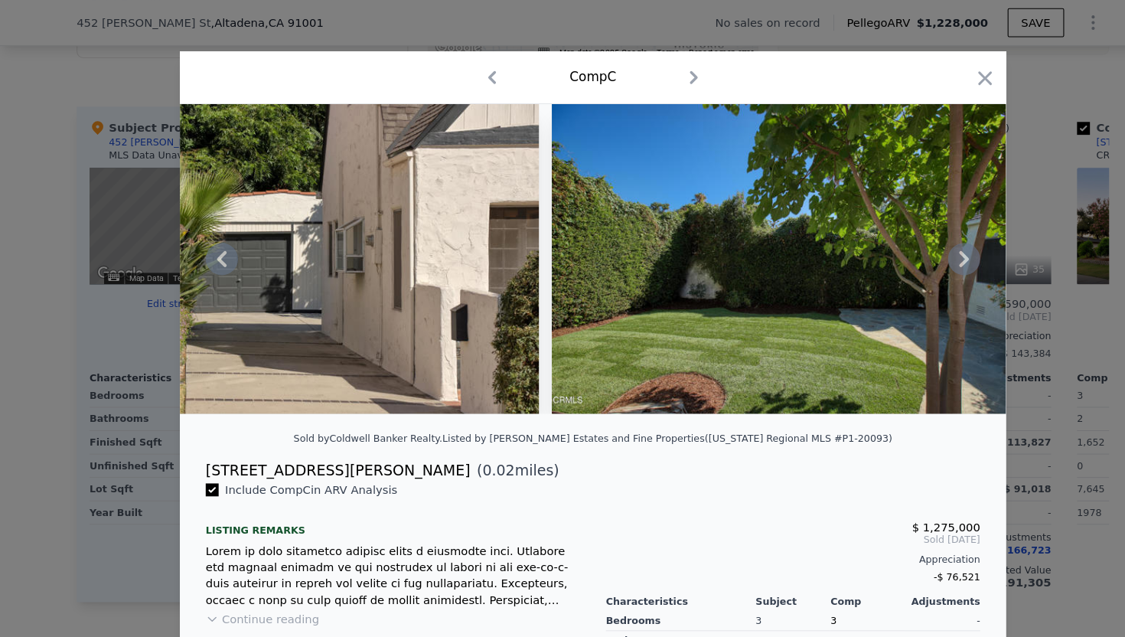
click at [913, 248] on icon at bounding box center [914, 245] width 9 height 15
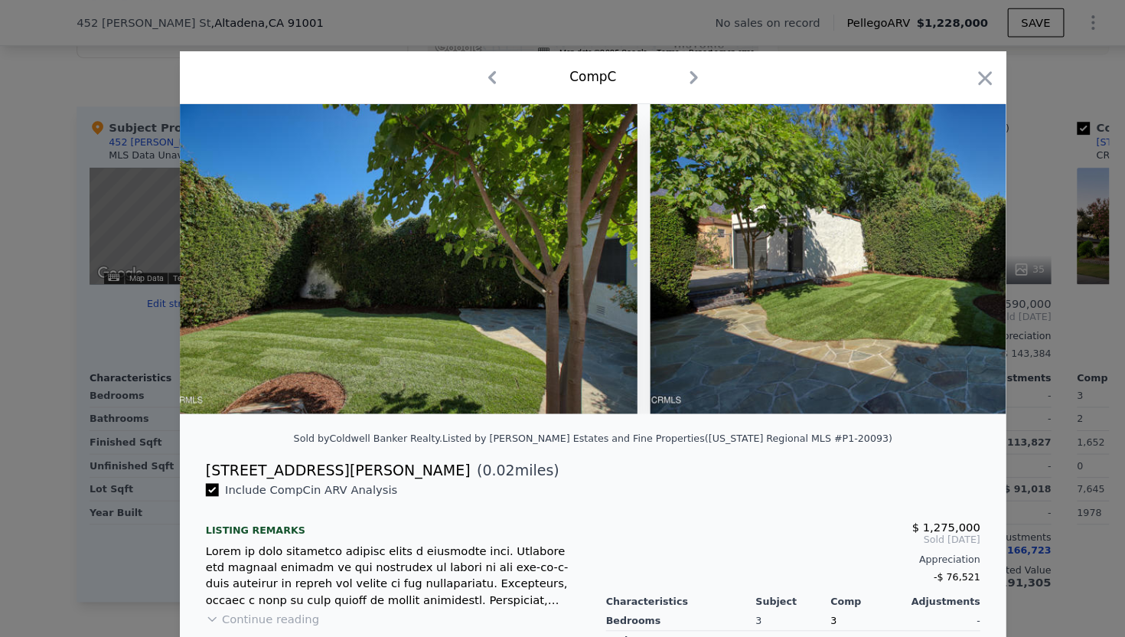
scroll to position [0, 9922]
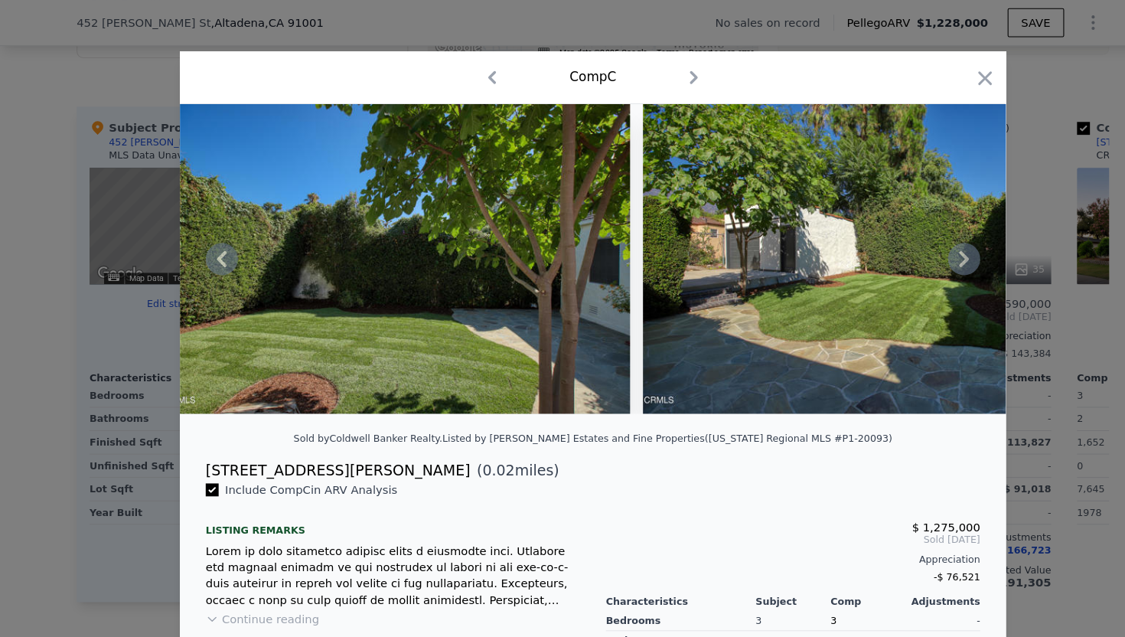
click at [913, 249] on icon at bounding box center [914, 245] width 9 height 15
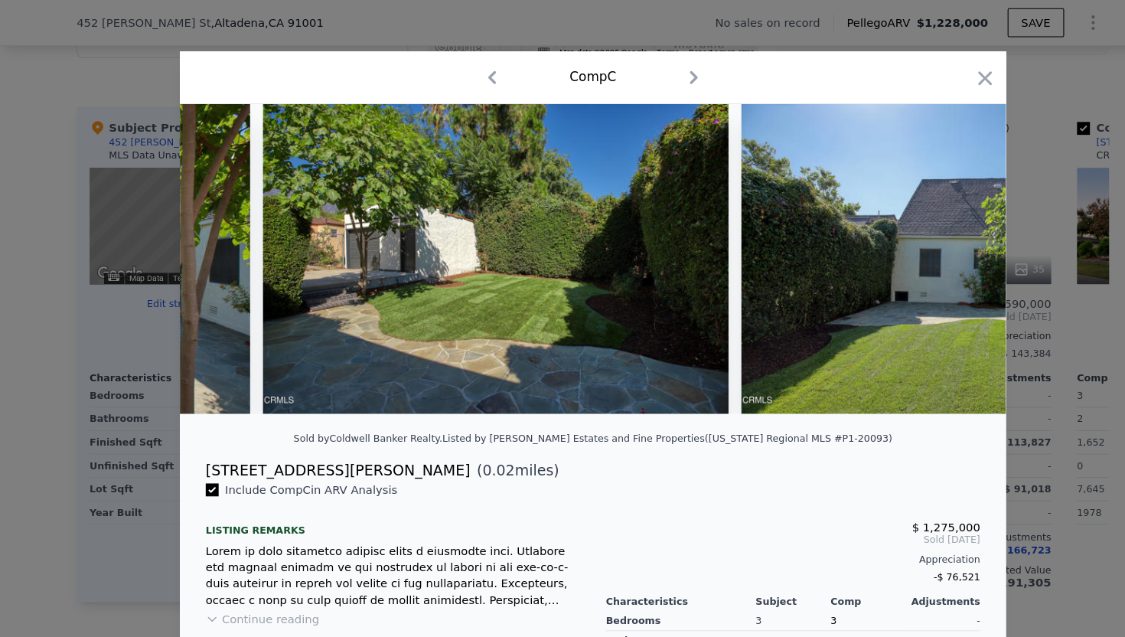
scroll to position [0, 10289]
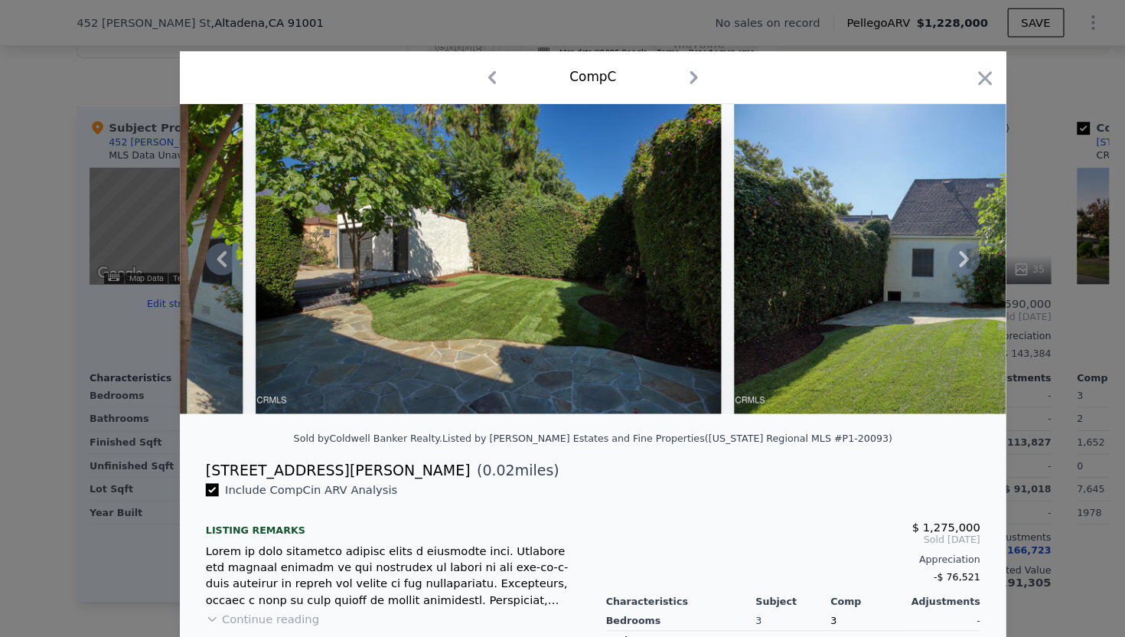
click at [913, 249] on icon at bounding box center [914, 245] width 9 height 15
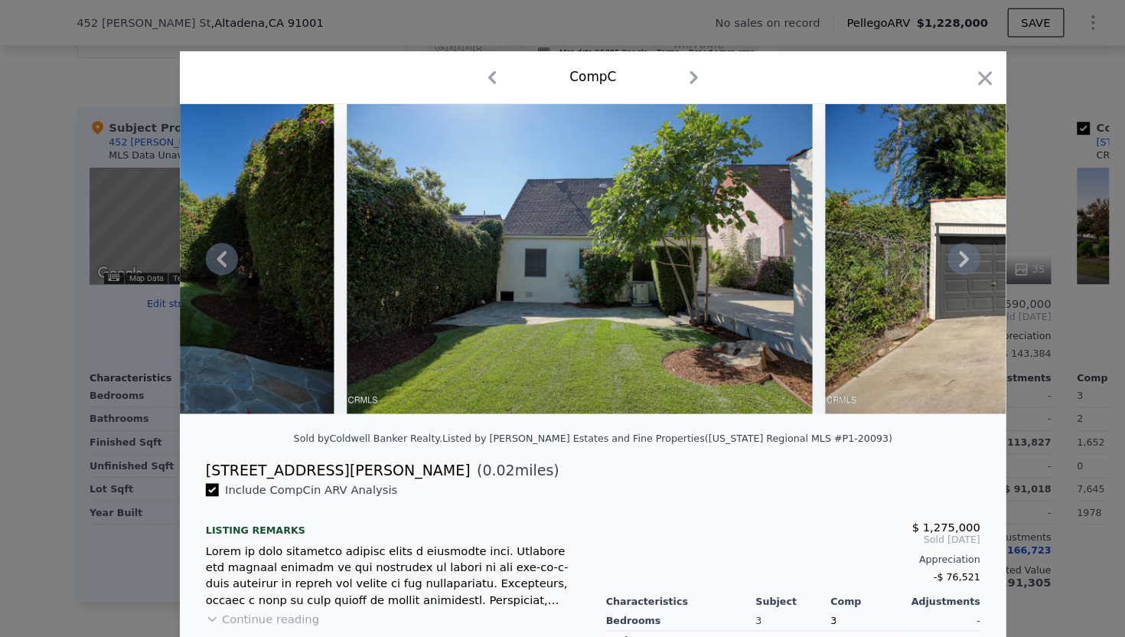
click at [913, 249] on icon at bounding box center [914, 245] width 9 height 15
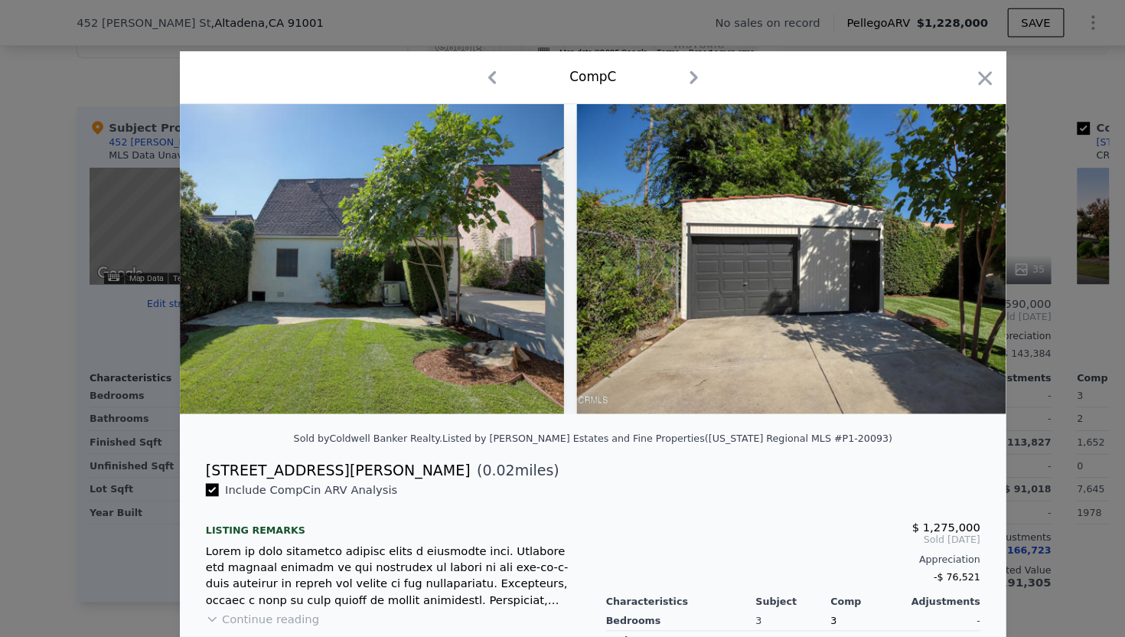
scroll to position [0, 10927]
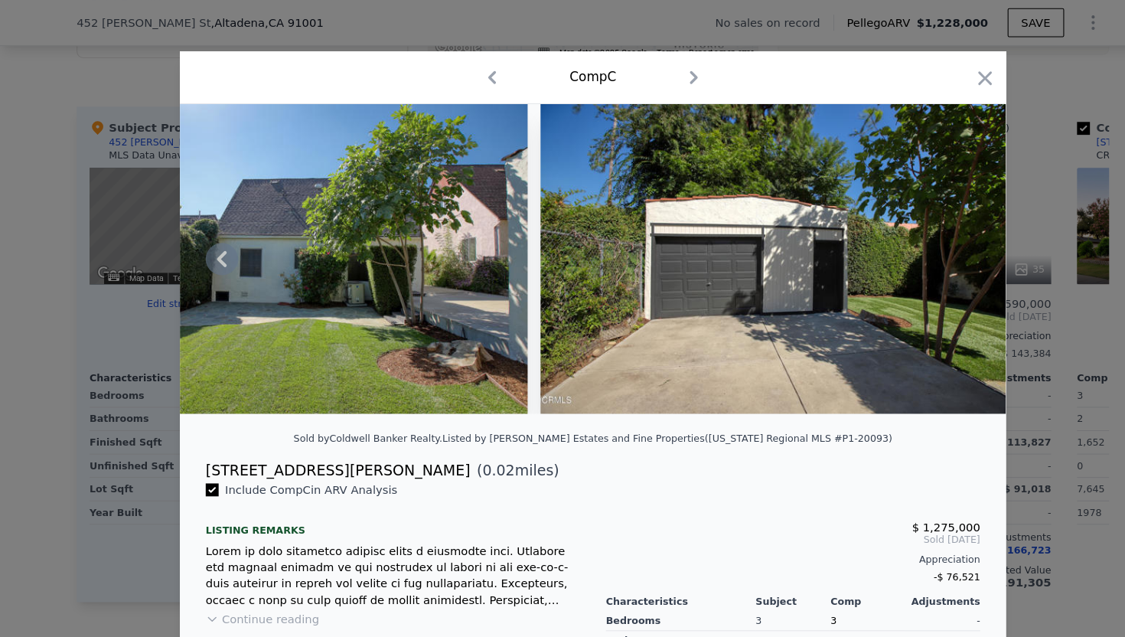
click at [913, 250] on img at bounding box center [734, 246] width 442 height 294
click at [931, 75] on icon "button" at bounding box center [934, 74] width 21 height 21
